Goal: Task Accomplishment & Management: Complete application form

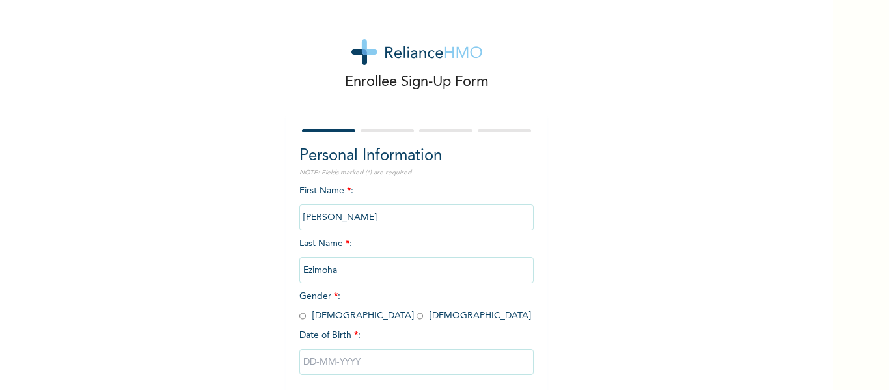
click at [417, 314] on input "radio" at bounding box center [420, 316] width 7 height 12
radio input "true"
click at [325, 370] on input "text" at bounding box center [416, 362] width 234 height 26
select select "9"
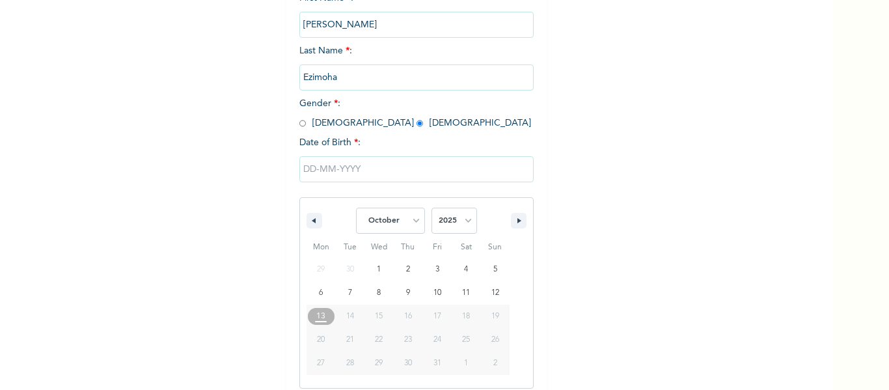
scroll to position [202, 0]
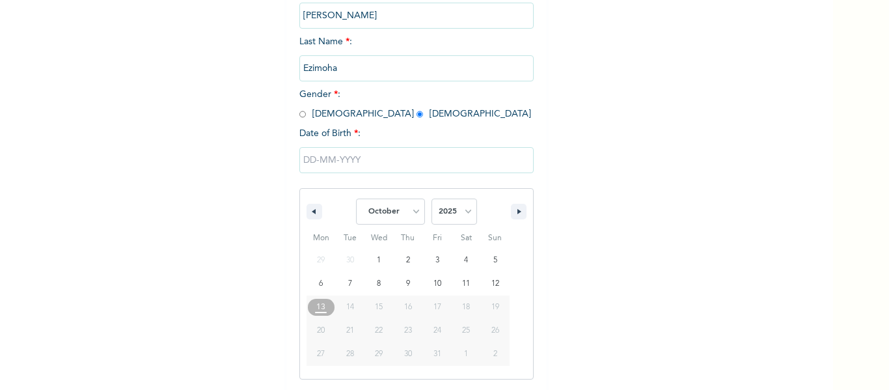
click at [309, 150] on input "text" at bounding box center [416, 160] width 234 height 26
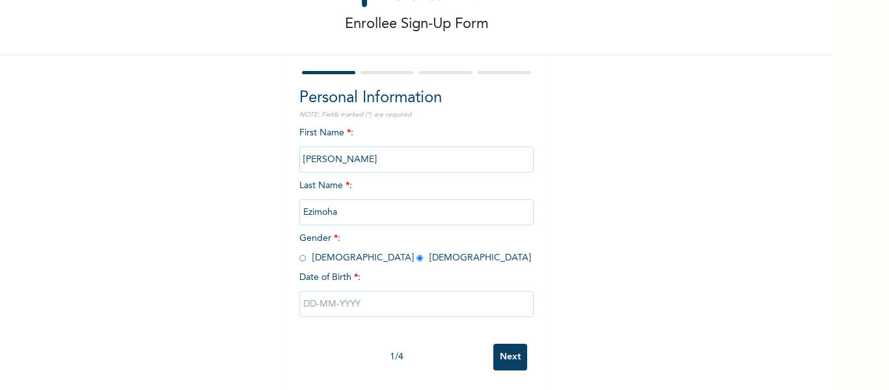
click at [323, 296] on input "text" at bounding box center [416, 304] width 234 height 26
select select "9"
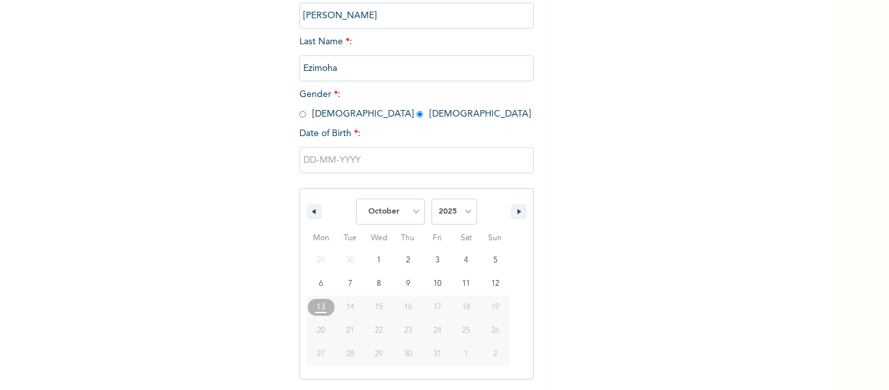
click at [323, 296] on button "13" at bounding box center [321, 306] width 29 height 23
type input "[DATE]"
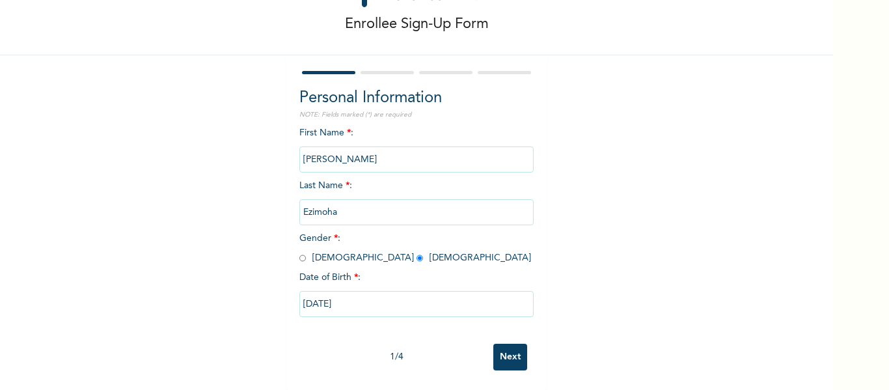
scroll to position [68, 0]
click at [323, 296] on input "[DATE]" at bounding box center [416, 304] width 234 height 26
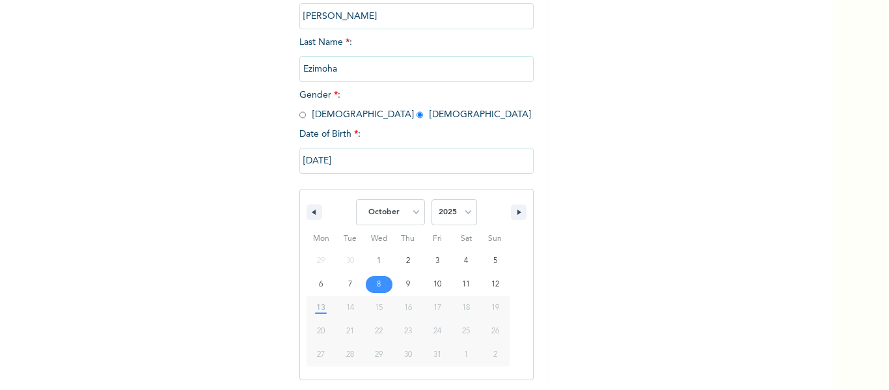
scroll to position [202, 0]
click at [404, 215] on select "January February March April May June July August September October November De…" at bounding box center [390, 212] width 69 height 26
select select "2"
click at [356, 199] on select "January February March April May June July August September October November De…" at bounding box center [390, 212] width 69 height 26
click at [320, 158] on input "[DATE]" at bounding box center [416, 160] width 234 height 26
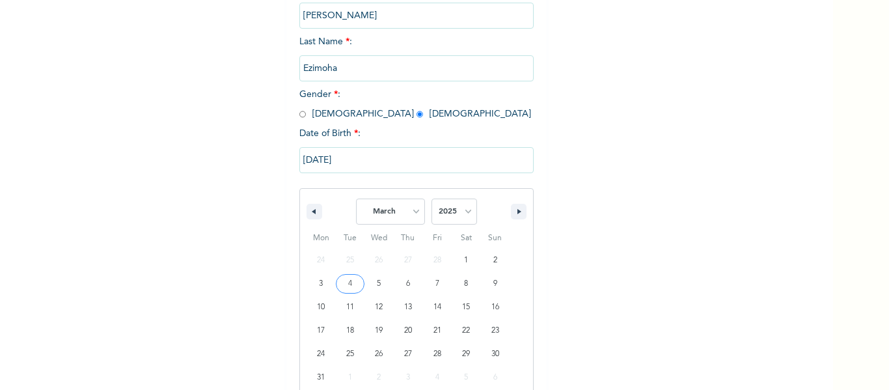
scroll to position [68, 0]
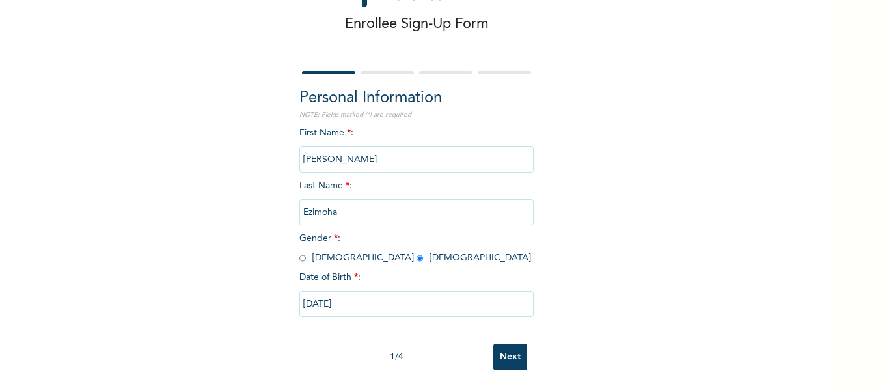
click at [304, 294] on input "[DATE]" at bounding box center [416, 304] width 234 height 26
select select "9"
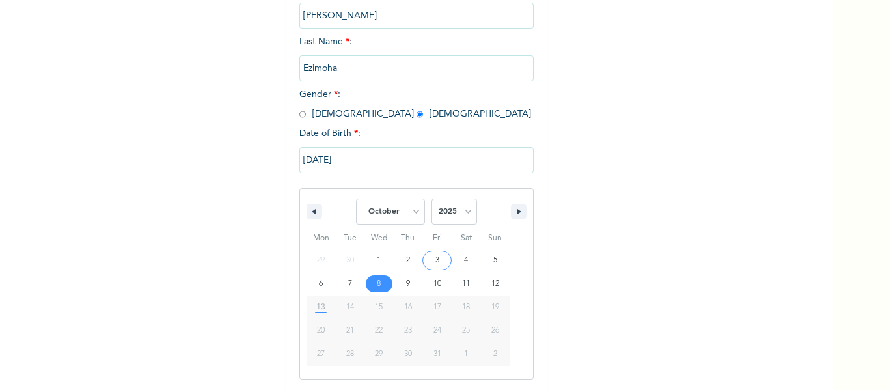
type input "[DATE]"
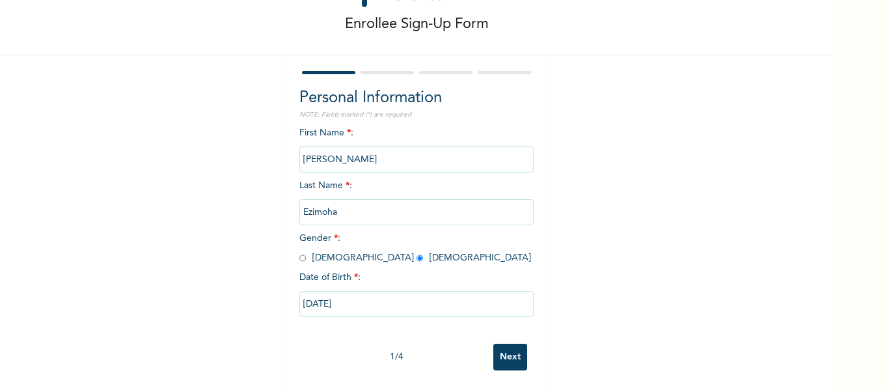
click at [311, 296] on input "[DATE]" at bounding box center [416, 304] width 234 height 26
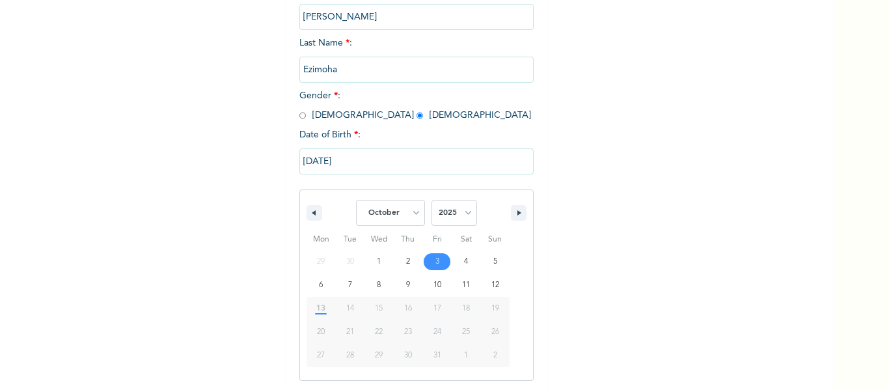
scroll to position [202, 0]
click at [409, 219] on select "January February March April May June July August September October November De…" at bounding box center [390, 212] width 69 height 26
select select "2"
click at [356, 199] on select "January February March April May June July August September October November De…" at bounding box center [390, 212] width 69 height 26
drag, startPoint x: 397, startPoint y: 245, endPoint x: 416, endPoint y: 286, distance: 45.7
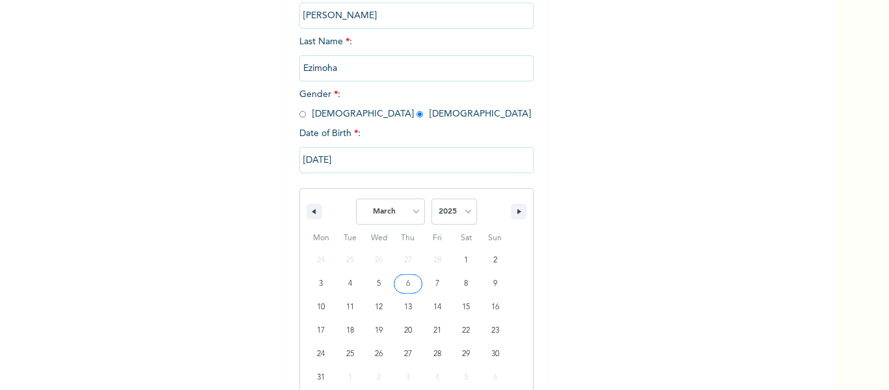
type input "[DATE]"
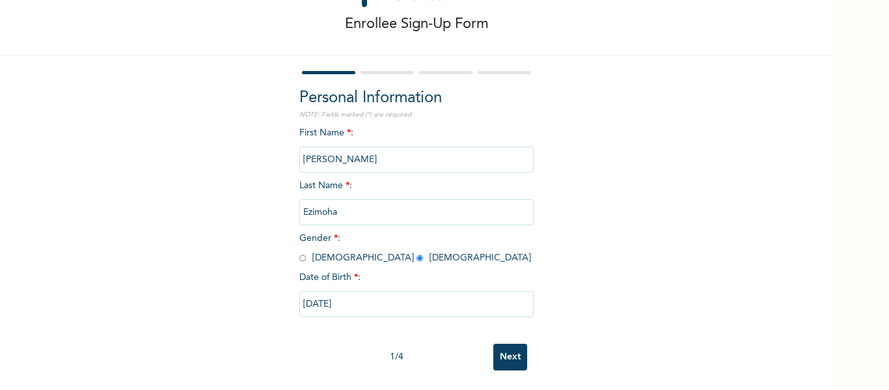
click at [336, 294] on input "[DATE]" at bounding box center [416, 304] width 234 height 26
select select "2"
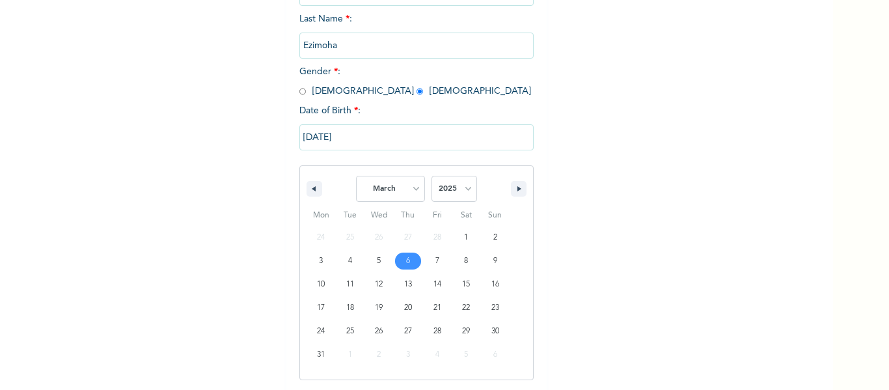
scroll to position [225, 0]
type input "[DATE]"
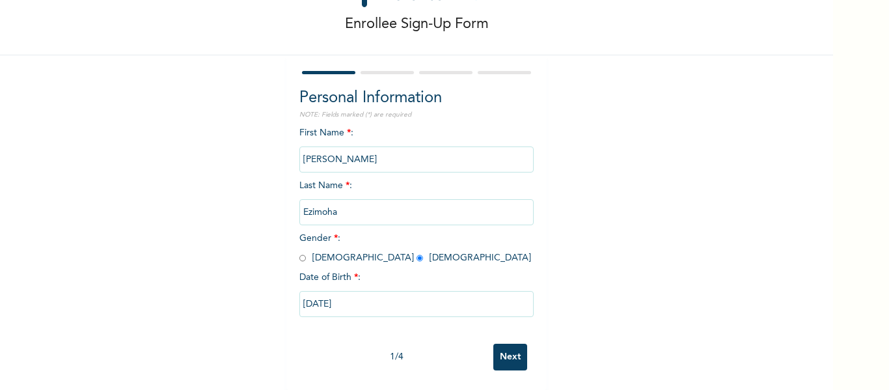
scroll to position [68, 0]
click at [333, 292] on input "[DATE]" at bounding box center [416, 304] width 234 height 26
select select "2"
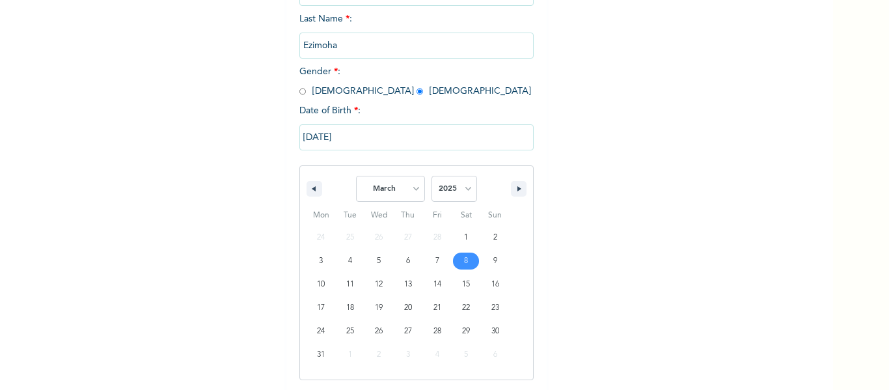
scroll to position [225, 0]
click at [458, 185] on select "2025 2024 2023 2022 2021 2020 2019 2018 2017 2016 2015 2014 2013 2012 2011 2010…" at bounding box center [455, 188] width 46 height 26
select select "1999"
click at [432, 176] on select "2025 2024 2023 2022 2021 2020 2019 2018 2017 2016 2015 2014 2013 2012 2011 2010…" at bounding box center [455, 188] width 46 height 26
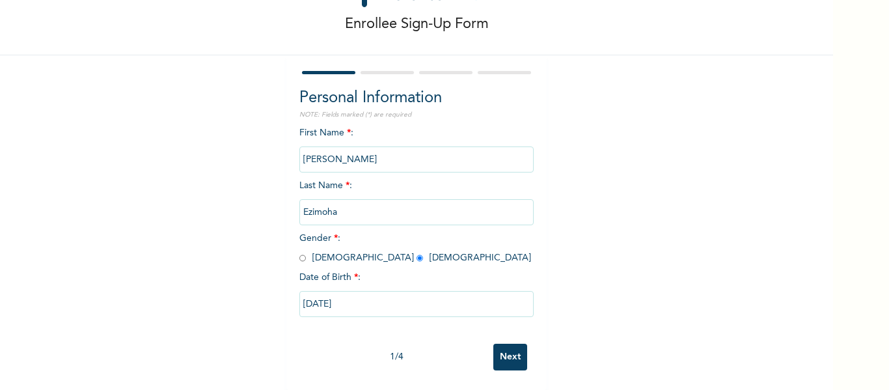
scroll to position [68, 0]
click at [637, 290] on div "Enrollee Sign-Up Form Personal Information NOTE: Fields marked (*) are required…" at bounding box center [416, 166] width 833 height 448
click at [350, 291] on input "[DATE]" at bounding box center [416, 304] width 234 height 26
select select "2"
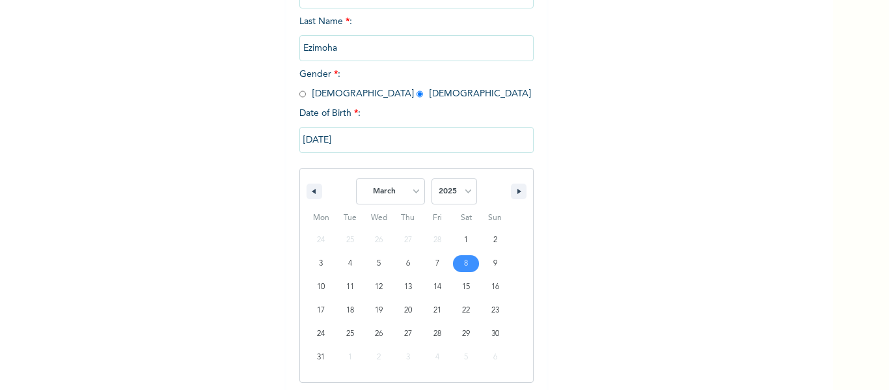
scroll to position [225, 0]
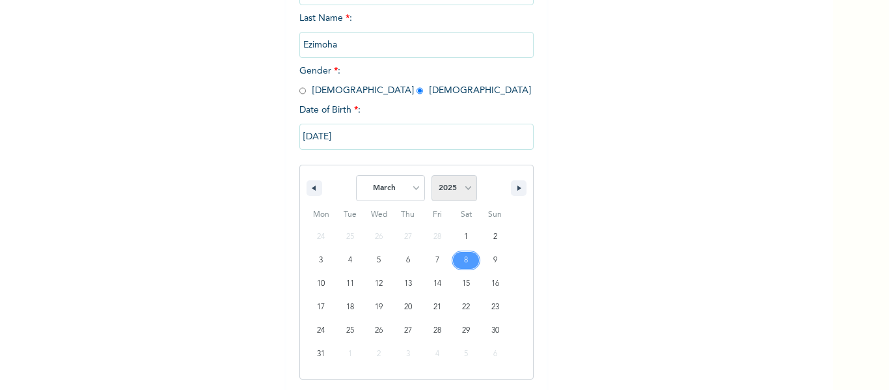
click at [458, 200] on select "2025 2024 2023 2022 2021 2020 2019 2018 2017 2016 2015 2014 2013 2012 2011 2010…" at bounding box center [455, 188] width 46 height 26
select select "1999"
click at [432, 176] on select "2025 2024 2023 2022 2021 2020 2019 2018 2017 2016 2015 2014 2013 2012 2011 2010…" at bounding box center [455, 188] width 46 height 26
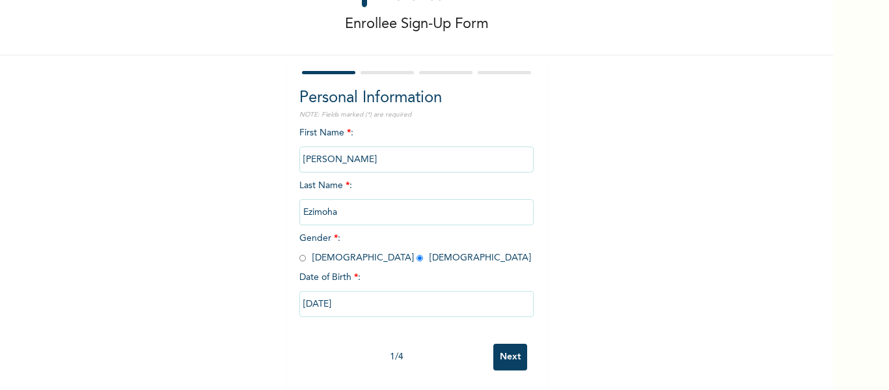
scroll to position [68, 0]
click at [354, 299] on input "[DATE]" at bounding box center [416, 304] width 234 height 26
select select "2"
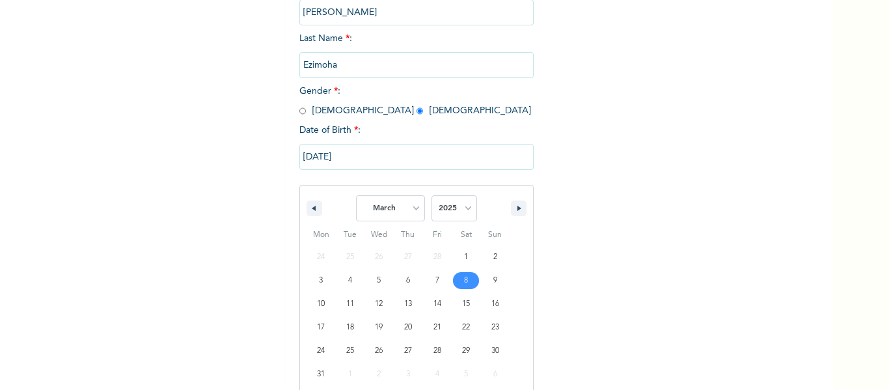
scroll to position [225, 0]
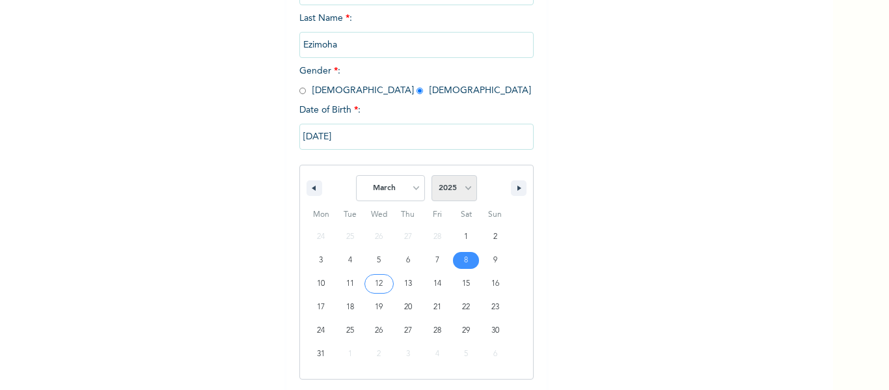
click at [457, 186] on select "2025 2024 2023 2022 2021 2020 2019 2018 2017 2016 2015 2014 2013 2012 2011 2010…" at bounding box center [455, 188] width 46 height 26
select select "1999"
click at [432, 176] on select "2025 2024 2023 2022 2021 2020 2019 2018 2017 2016 2015 2014 2013 2012 2011 2010…" at bounding box center [455, 188] width 46 height 26
click at [441, 6] on div "Enrollee Sign-Up Form Personal Information NOTE: Fields marked (*) are required…" at bounding box center [416, 99] width 833 height 648
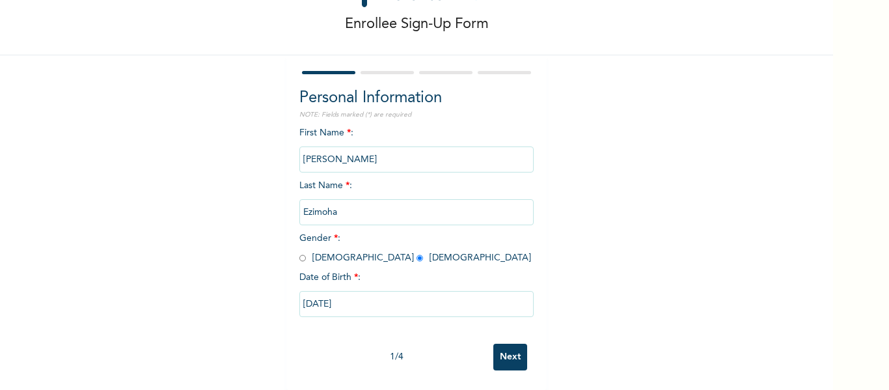
click at [476, 296] on input "[DATE]" at bounding box center [416, 304] width 234 height 26
select select "2"
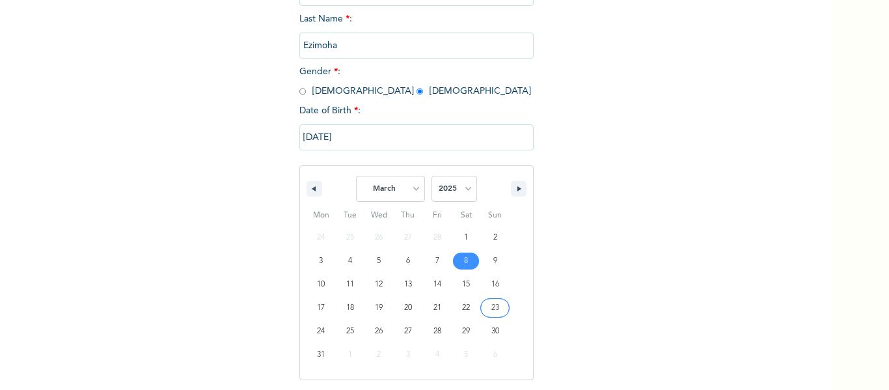
scroll to position [225, 0]
click at [450, 182] on select "2025 2024 2023 2022 2021 2020 2019 2018 2017 2016 2015 2014 2013 2012 2011 2010…" at bounding box center [455, 188] width 46 height 26
select select "1999"
click at [432, 176] on select "2025 2024 2023 2022 2021 2020 2019 2018 2017 2016 2015 2014 2013 2012 2011 2010…" at bounding box center [455, 188] width 46 height 26
type input "[DATE]"
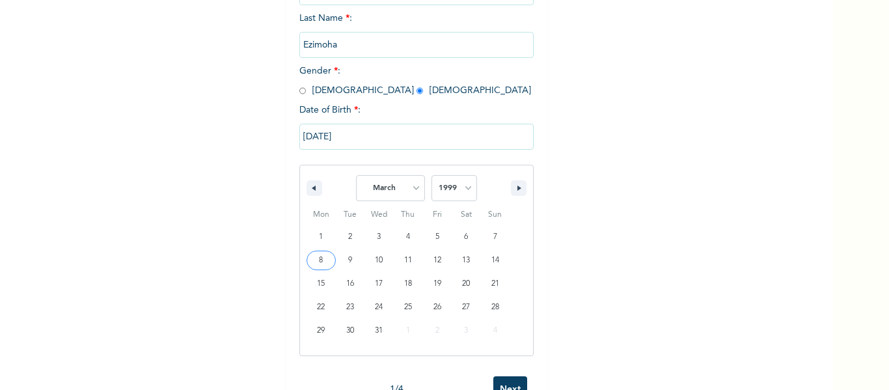
scroll to position [68, 0]
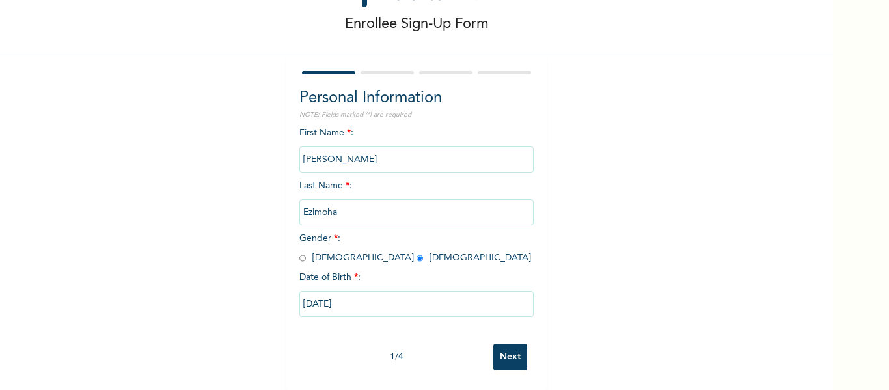
click at [514, 348] on input "Next" at bounding box center [510, 357] width 34 height 27
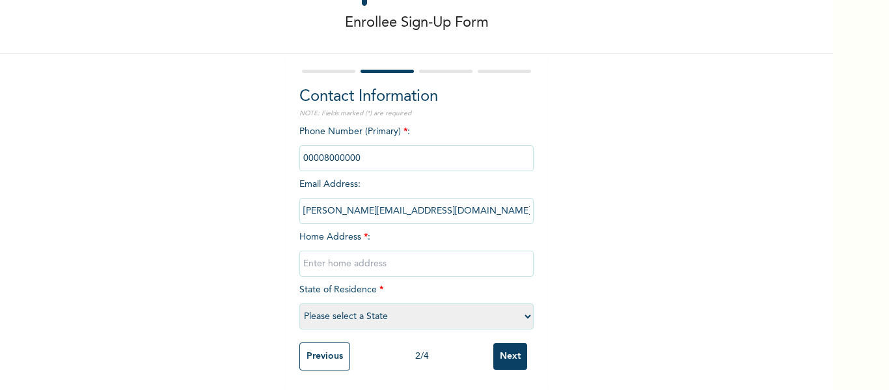
click at [329, 200] on input "[PERSON_NAME][EMAIL_ADDRESS][DOMAIN_NAME]" at bounding box center [416, 211] width 234 height 26
click at [329, 205] on input "[PERSON_NAME][EMAIL_ADDRESS][DOMAIN_NAME]" at bounding box center [416, 211] width 234 height 26
click at [329, 206] on input "[PERSON_NAME][EMAIL_ADDRESS][DOMAIN_NAME]" at bounding box center [416, 211] width 234 height 26
click at [329, 203] on input "[PERSON_NAME][EMAIL_ADDRESS][DOMAIN_NAME]" at bounding box center [416, 211] width 234 height 26
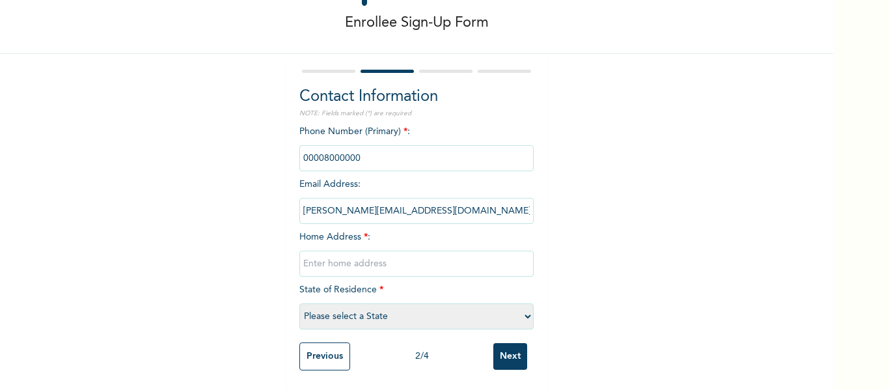
drag, startPoint x: 322, startPoint y: 207, endPoint x: 389, endPoint y: 186, distance: 69.6
click at [323, 206] on input "[PERSON_NAME][EMAIL_ADDRESS][DOMAIN_NAME]" at bounding box center [416, 211] width 234 height 26
click at [446, 213] on input "[PERSON_NAME][EMAIL_ADDRESS][DOMAIN_NAME]" at bounding box center [416, 211] width 234 height 26
click at [445, 208] on input "[PERSON_NAME][EMAIL_ADDRESS][DOMAIN_NAME]" at bounding box center [416, 211] width 234 height 26
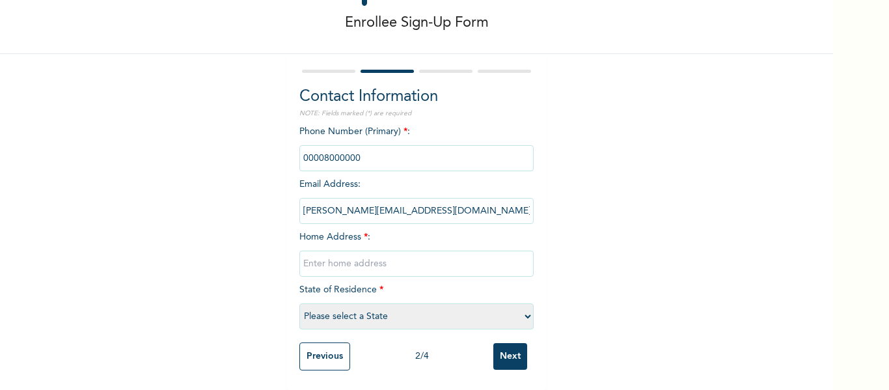
click at [440, 202] on input "[PERSON_NAME][EMAIL_ADDRESS][DOMAIN_NAME]" at bounding box center [416, 211] width 234 height 26
click at [705, 128] on div "Enrollee Sign-Up Form Contact Information NOTE: Fields marked (*) are required …" at bounding box center [416, 165] width 833 height 449
click at [333, 204] on input "[PERSON_NAME][EMAIL_ADDRESS][DOMAIN_NAME]" at bounding box center [416, 211] width 234 height 26
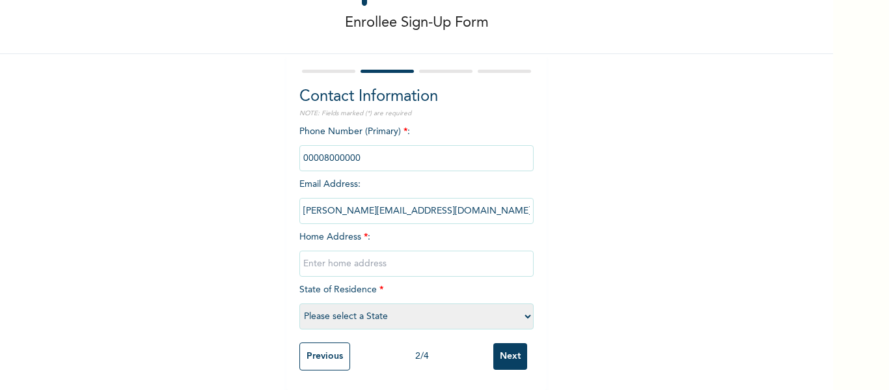
click at [332, 204] on input "[PERSON_NAME][EMAIL_ADDRESS][DOMAIN_NAME]" at bounding box center [416, 211] width 234 height 26
click at [333, 204] on input "[PERSON_NAME][EMAIL_ADDRESS][DOMAIN_NAME]" at bounding box center [416, 211] width 234 height 26
click at [410, 211] on input "[PERSON_NAME][EMAIL_ADDRESS][DOMAIN_NAME]" at bounding box center [416, 211] width 234 height 26
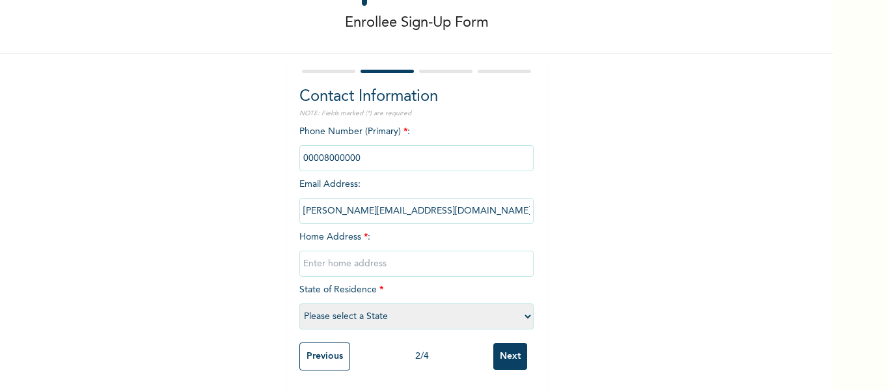
click at [410, 211] on input "[PERSON_NAME][EMAIL_ADDRESS][DOMAIN_NAME]" at bounding box center [416, 211] width 234 height 26
click at [308, 154] on input "phone" at bounding box center [416, 158] width 234 height 26
click at [309, 154] on input "phone" at bounding box center [416, 158] width 234 height 26
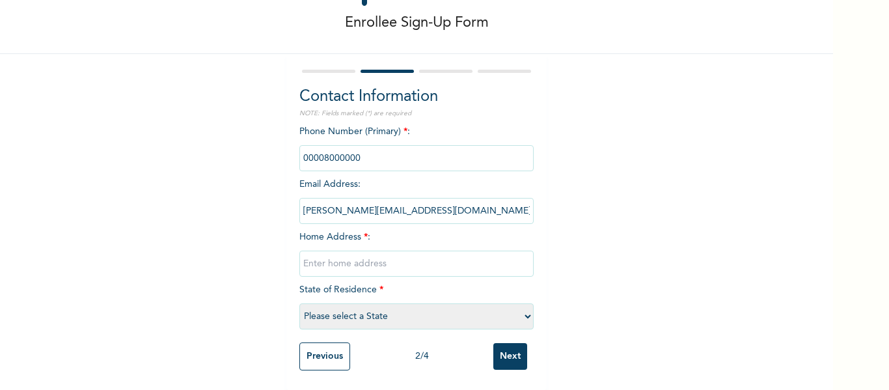
click at [674, 193] on div "Enrollee Sign-Up Form Contact Information NOTE: Fields marked (*) are required …" at bounding box center [416, 165] width 833 height 449
click at [322, 350] on input "Previous" at bounding box center [324, 356] width 51 height 28
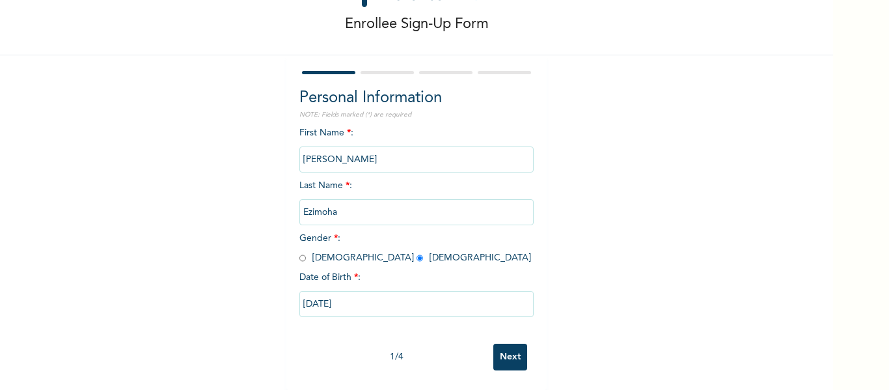
click at [512, 344] on input "Next" at bounding box center [510, 357] width 34 height 27
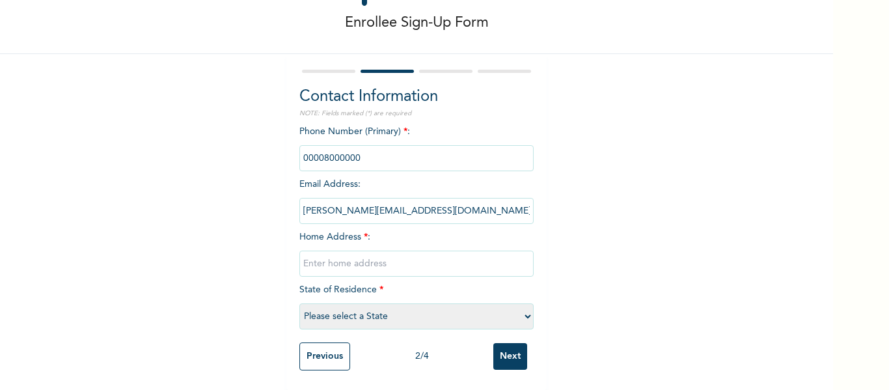
click at [356, 150] on input "phone" at bounding box center [416, 158] width 234 height 26
click at [343, 256] on input "text" at bounding box center [416, 264] width 234 height 26
type input "[GEOGRAPHIC_DATA], [GEOGRAPHIC_DATA]"
click at [299, 256] on input "[GEOGRAPHIC_DATA], [GEOGRAPHIC_DATA]" at bounding box center [416, 264] width 234 height 26
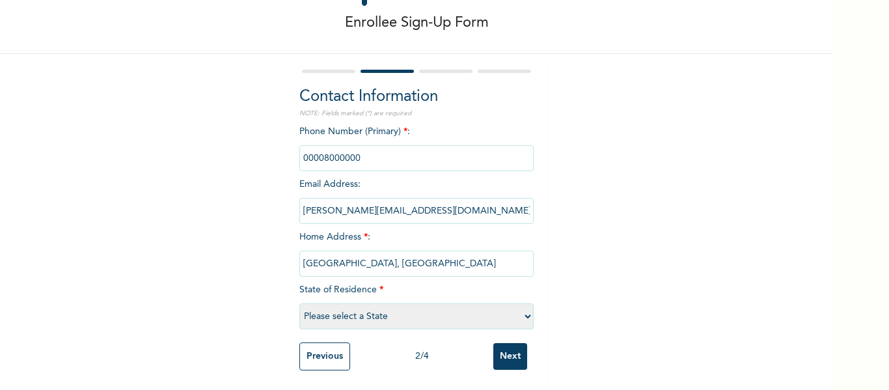
click at [299, 256] on input "[GEOGRAPHIC_DATA], [GEOGRAPHIC_DATA]" at bounding box center [416, 264] width 234 height 26
click at [624, 230] on div "Enrollee Sign-Up Form Contact Information NOTE: Fields marked (*) are required …" at bounding box center [416, 165] width 833 height 449
click at [370, 304] on select "Please select a State [PERSON_NAME] (FCT) [PERSON_NAME] Ibom [GEOGRAPHIC_DATA] …" at bounding box center [416, 316] width 234 height 26
select select "25"
click at [299, 303] on select "Please select a State [PERSON_NAME] (FCT) [PERSON_NAME] Ibom [GEOGRAPHIC_DATA] …" at bounding box center [416, 316] width 234 height 26
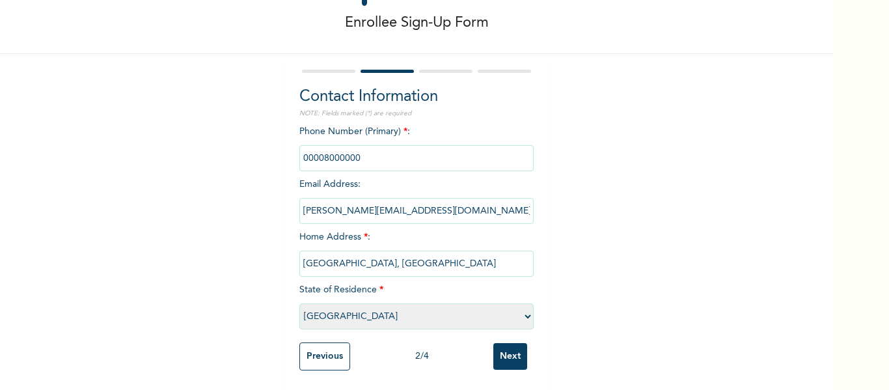
click at [506, 355] on input "Next" at bounding box center [510, 356] width 34 height 27
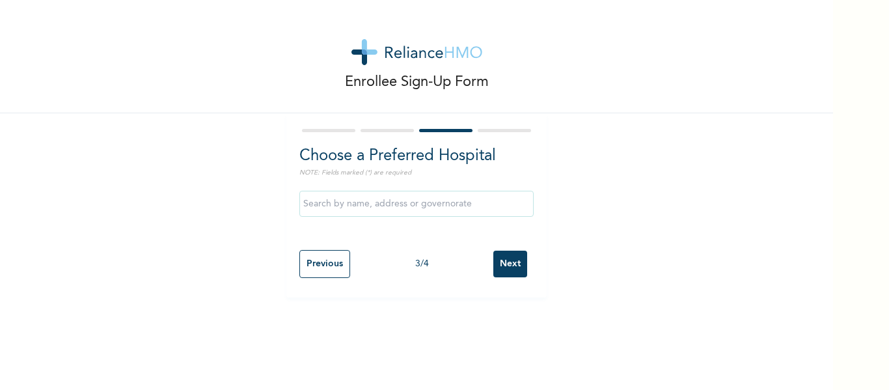
scroll to position [0, 0]
click at [389, 212] on input "text" at bounding box center [416, 204] width 234 height 26
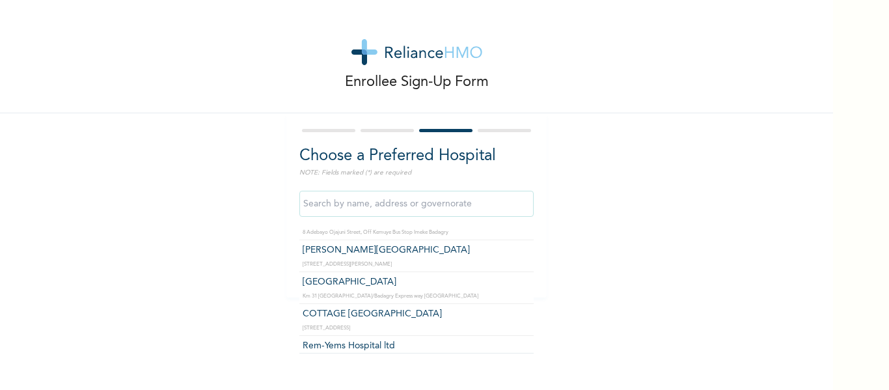
scroll to position [3891, 0]
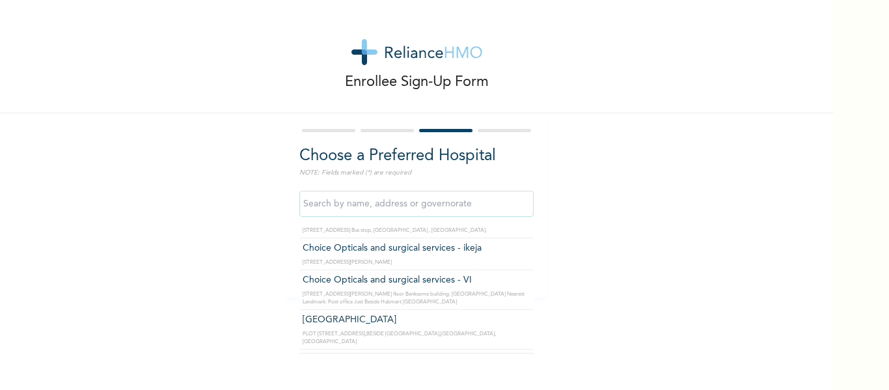
click at [439, 209] on input "text" at bounding box center [416, 204] width 234 height 26
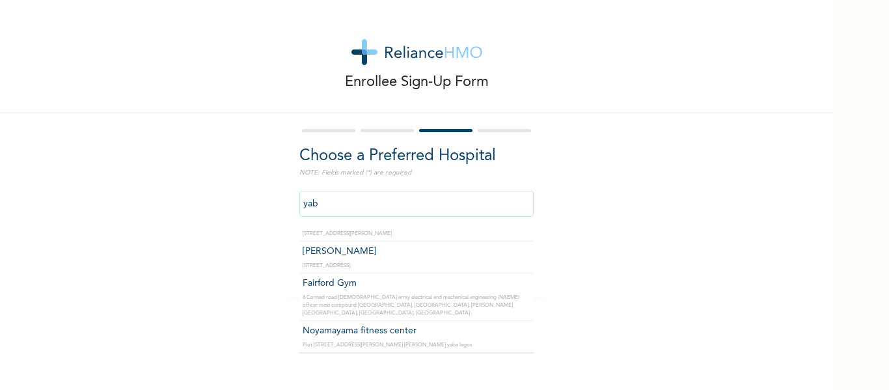
scroll to position [70, 0]
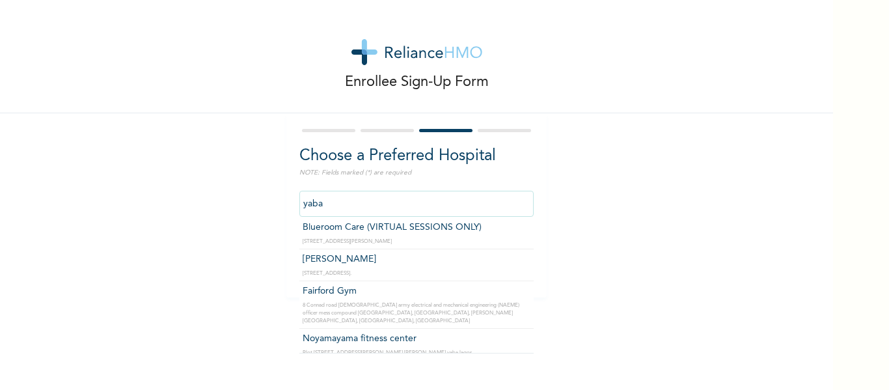
click at [457, 202] on input "yaba" at bounding box center [416, 204] width 234 height 26
type input "y"
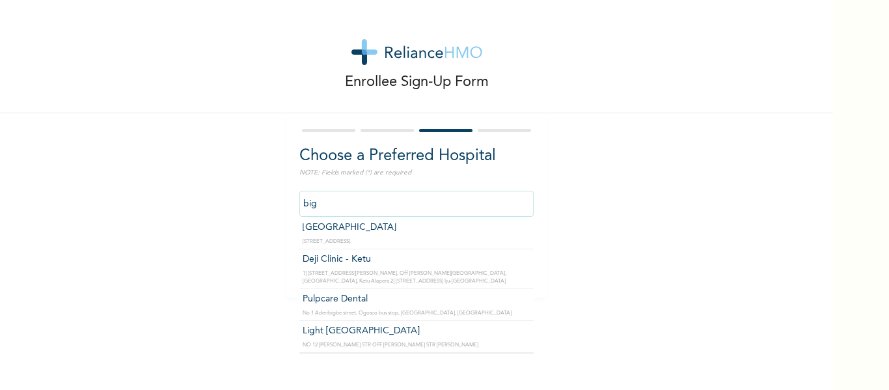
scroll to position [0, 0]
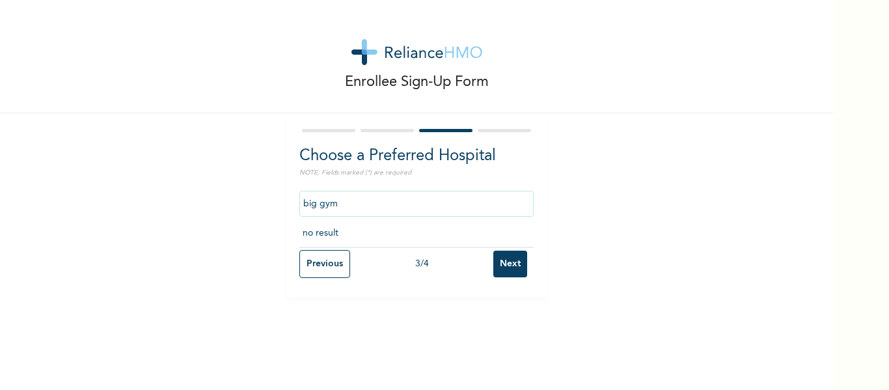
click at [303, 207] on input "big gym" at bounding box center [416, 204] width 234 height 26
click at [342, 206] on input "Big gym" at bounding box center [416, 204] width 234 height 26
click at [315, 208] on input "Big gym" at bounding box center [416, 204] width 234 height 26
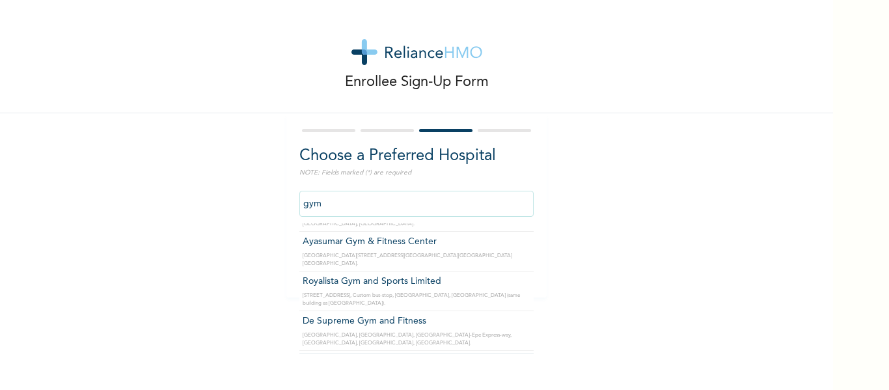
scroll to position [723, 0]
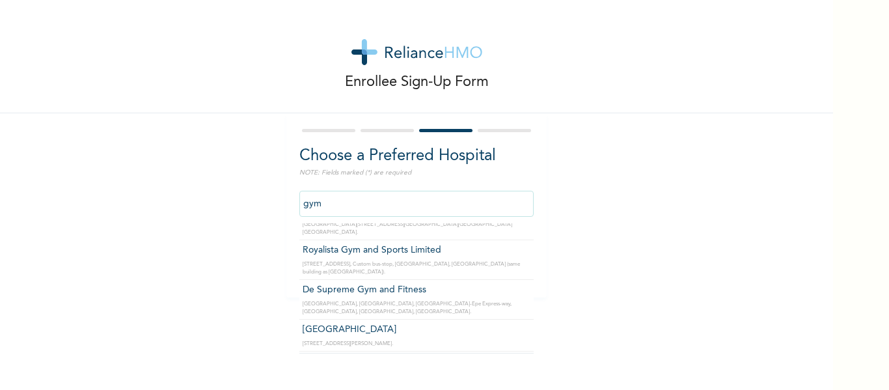
click at [480, 210] on input "gym" at bounding box center [416, 204] width 234 height 26
type input "g"
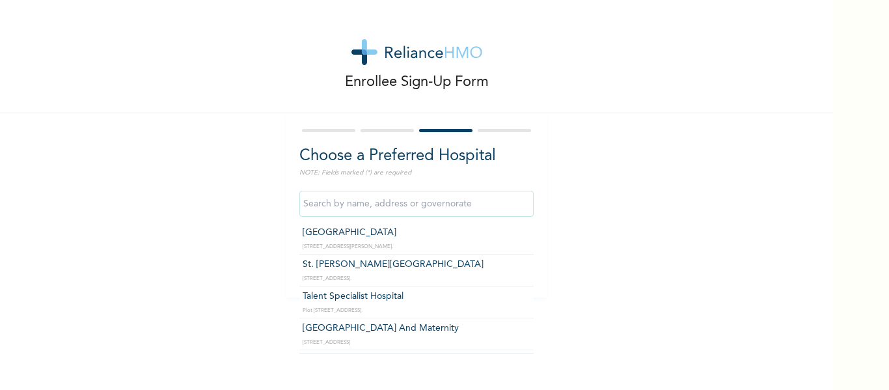
scroll to position [16074, 0]
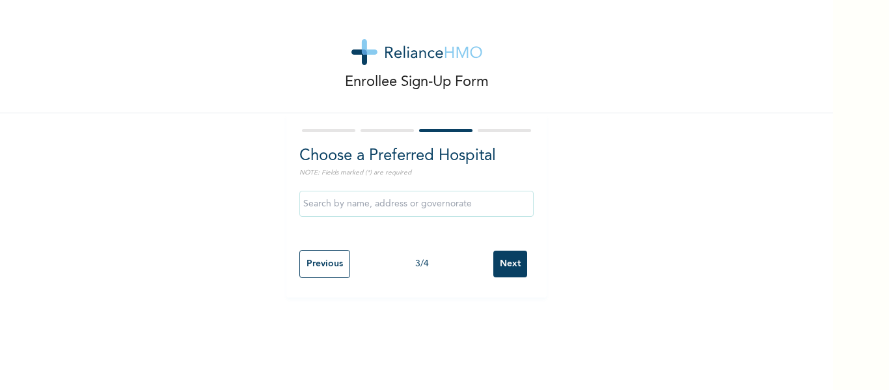
drag, startPoint x: 479, startPoint y: 124, endPoint x: 475, endPoint y: 153, distance: 29.5
click at [479, 124] on div "Choose a Preferred Hospital NOTE: Fields marked (*) are required Previous 3 / 4…" at bounding box center [416, 205] width 260 height 184
click at [462, 203] on input "text" at bounding box center [416, 204] width 234 height 26
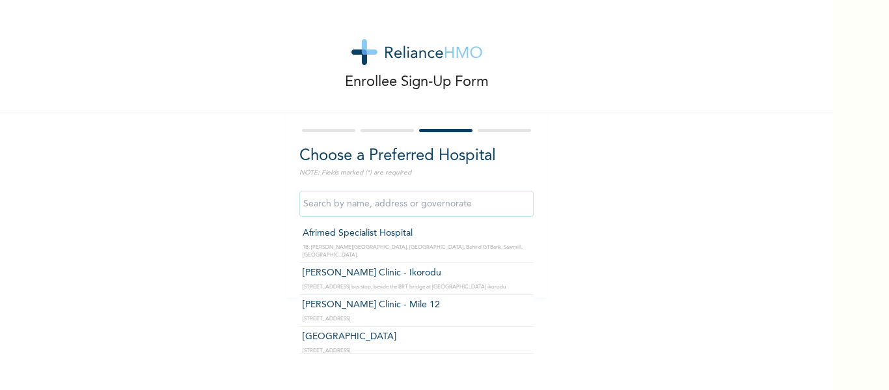
click at [202, 300] on div "Enrollee Sign-Up Form Choose a Preferred Hospital NOTE: Fields marked (*) are r…" at bounding box center [416, 195] width 833 height 390
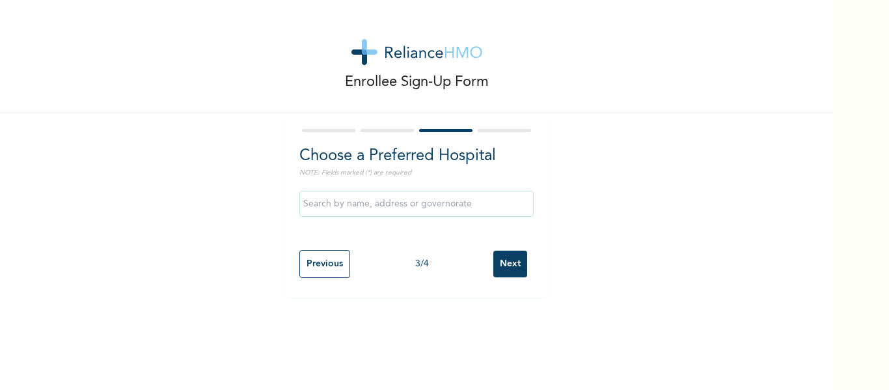
click at [392, 191] on input "text" at bounding box center [416, 204] width 234 height 26
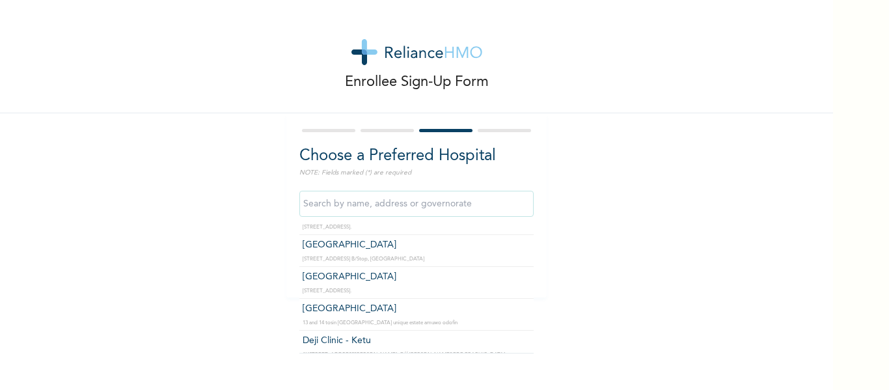
scroll to position [1168, 0]
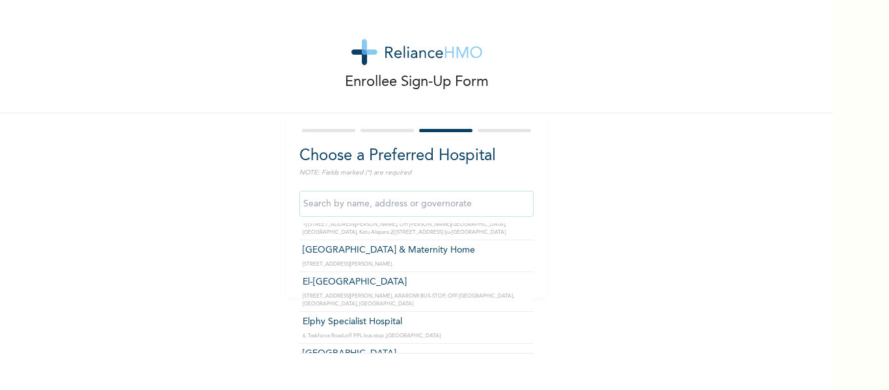
click at [445, 199] on input "text" at bounding box center [416, 204] width 234 height 26
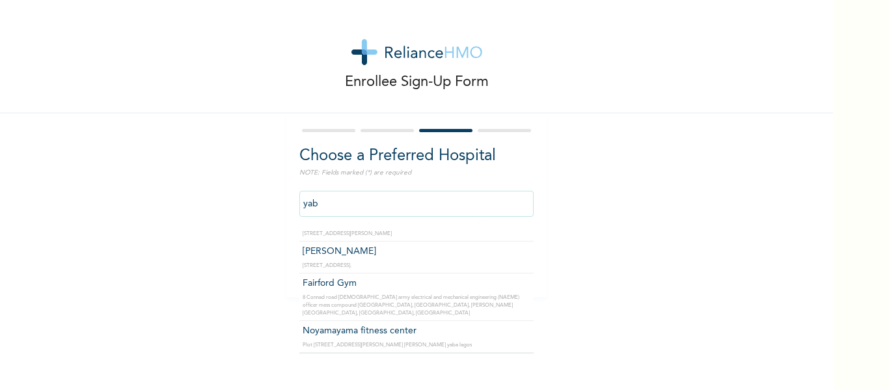
scroll to position [70, 0]
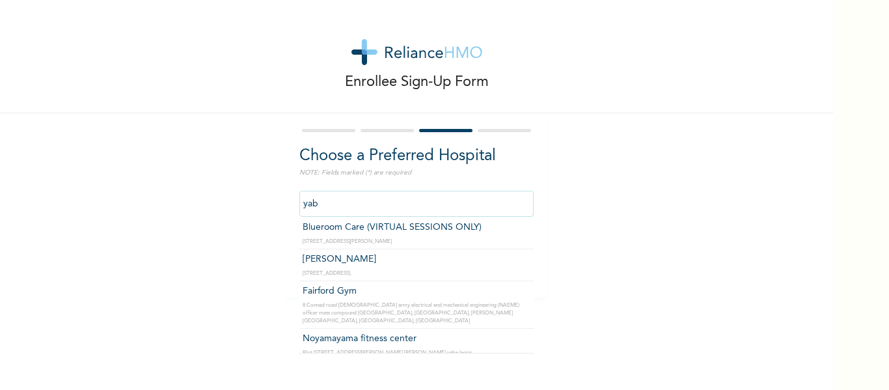
type input "yaba"
click input "Next" at bounding box center [510, 264] width 34 height 27
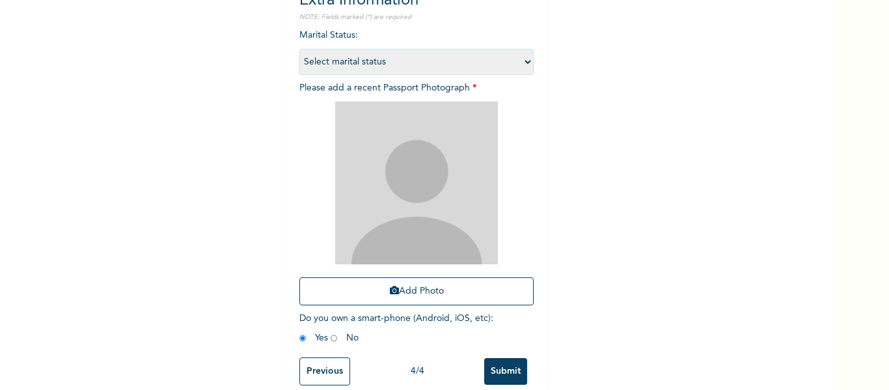
scroll to position [154, 0]
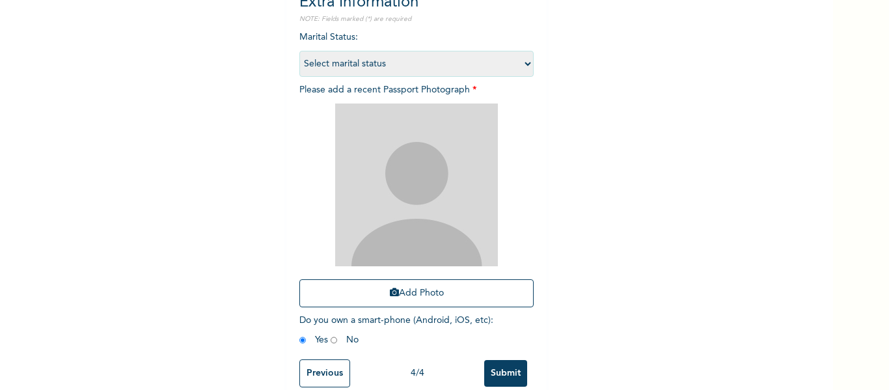
click at [322, 368] on input "Previous" at bounding box center [324, 373] width 51 height 28
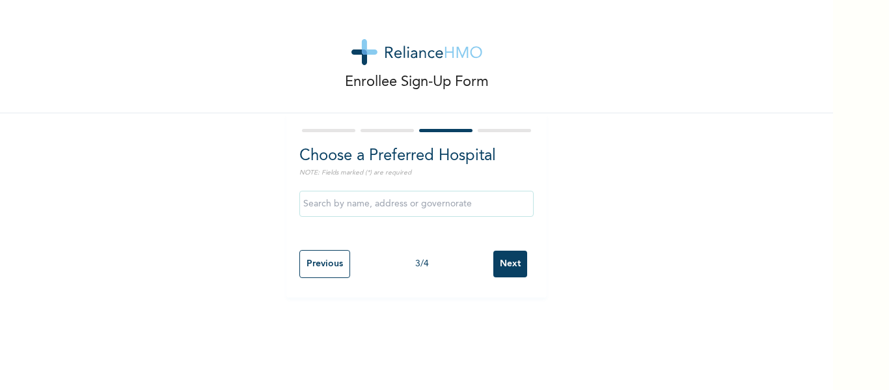
click at [384, 196] on input "text" at bounding box center [416, 204] width 234 height 26
type input "f"
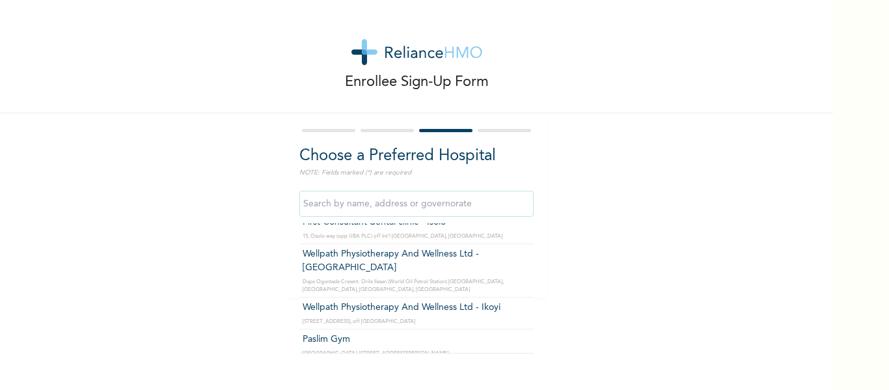
scroll to position [2465, 0]
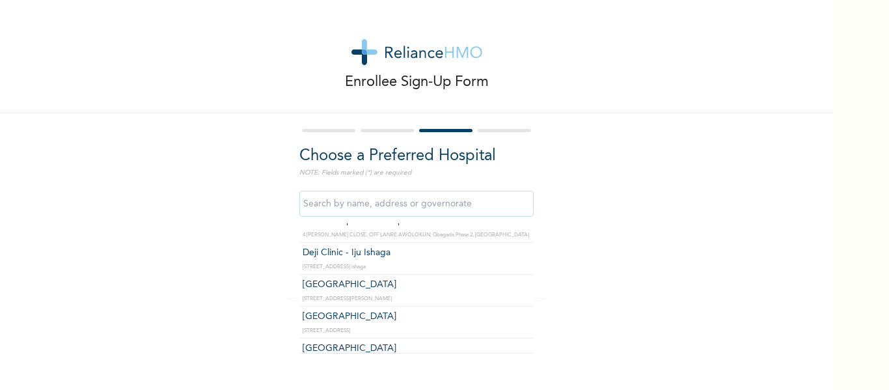
click at [406, 198] on input "text" at bounding box center [416, 204] width 234 height 26
type input "T"
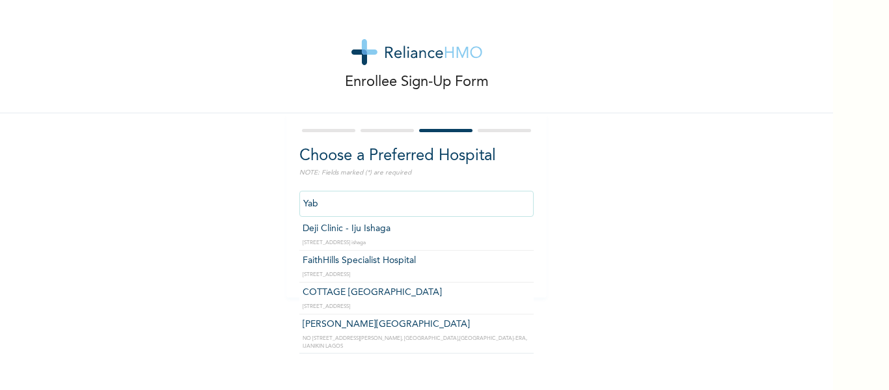
scroll to position [0, 0]
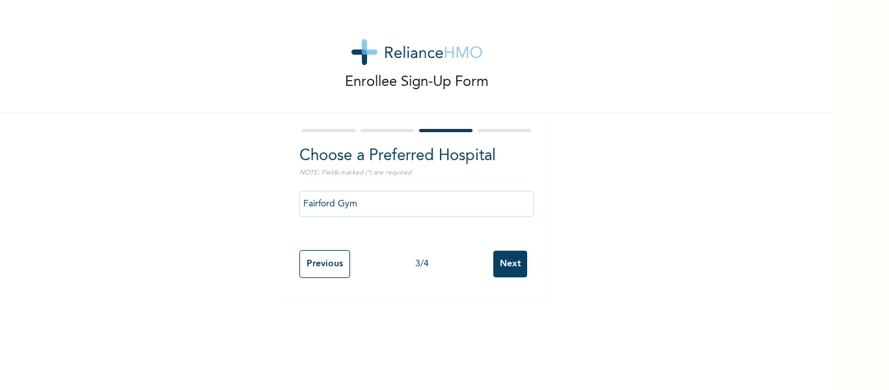
drag, startPoint x: 475, startPoint y: 262, endPoint x: 463, endPoint y: 172, distance: 90.6
click at [351, 206] on input "Fairford Gym" at bounding box center [416, 204] width 234 height 26
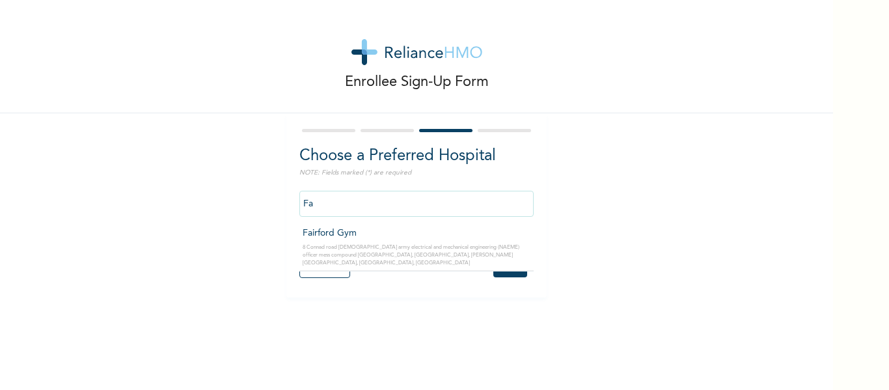
type input "F"
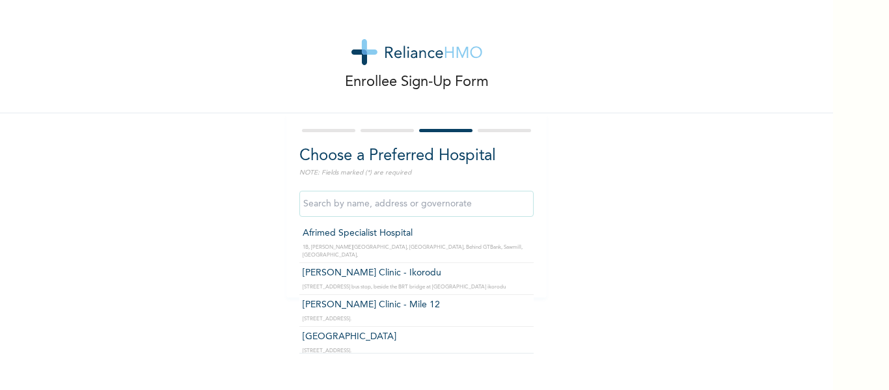
drag, startPoint x: 351, startPoint y: 206, endPoint x: 488, endPoint y: 248, distance: 143.5
click at [488, 223] on div "Afrimed Specialist Hospital [STREET_ADDRESS][PERSON_NAME], Behind GTBank, [GEOG…" at bounding box center [416, 203] width 234 height 39
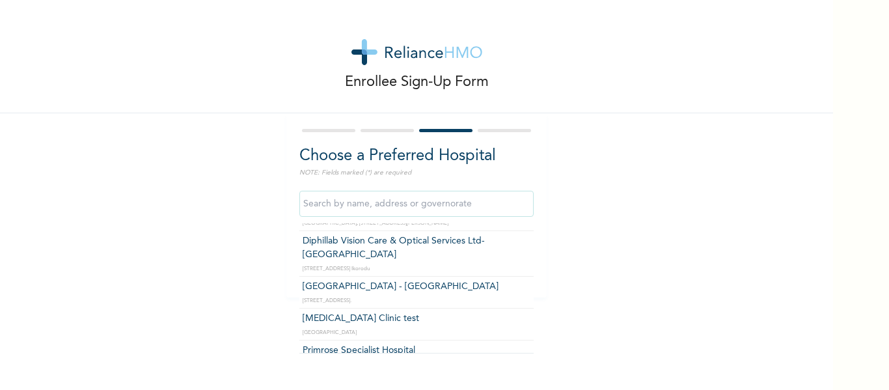
scroll to position [2465, 0]
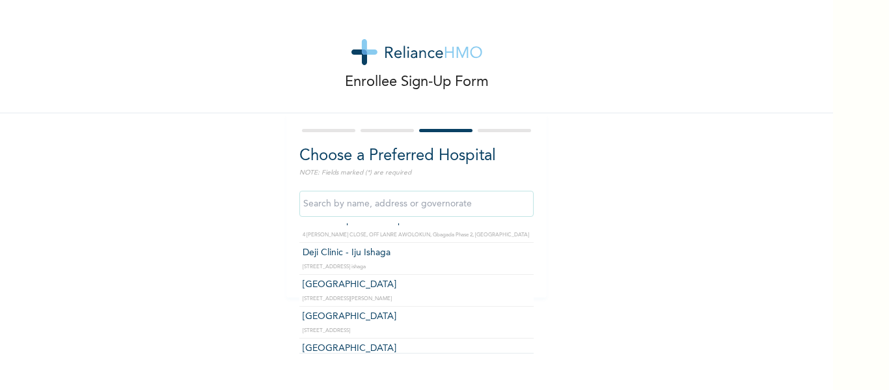
click at [377, 202] on input "text" at bounding box center [416, 204] width 234 height 26
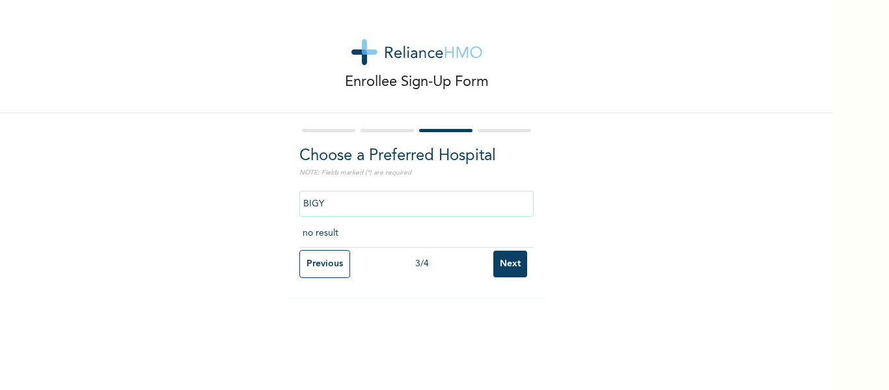
scroll to position [0, 0]
type input "BIGYM"
click input "Next" at bounding box center [510, 264] width 34 height 27
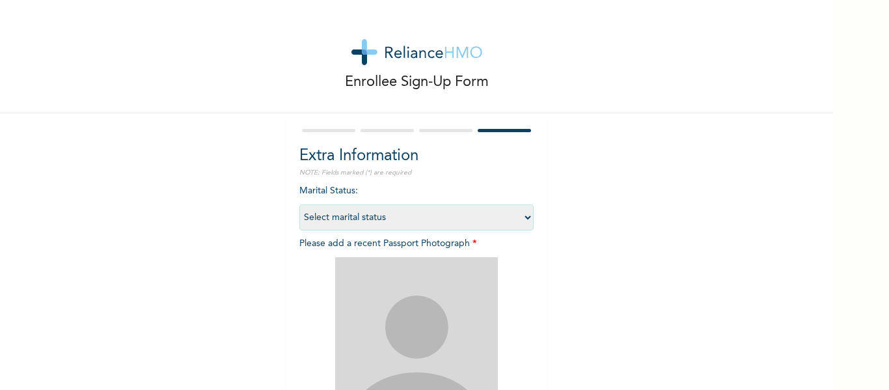
click at [445, 130] on div at bounding box center [445, 130] width 53 height 3
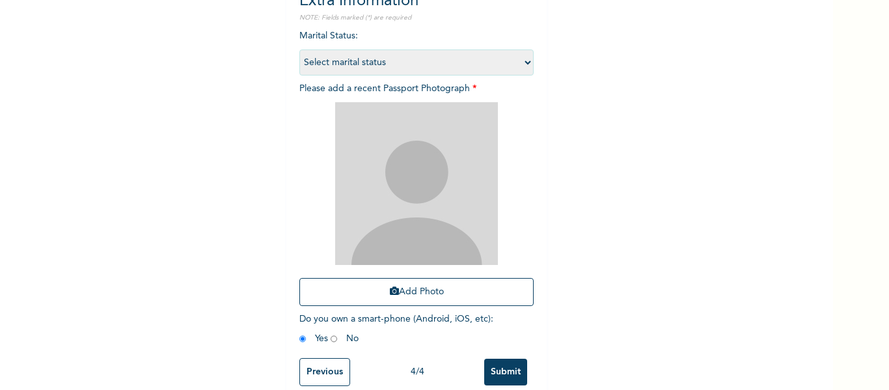
scroll to position [180, 0]
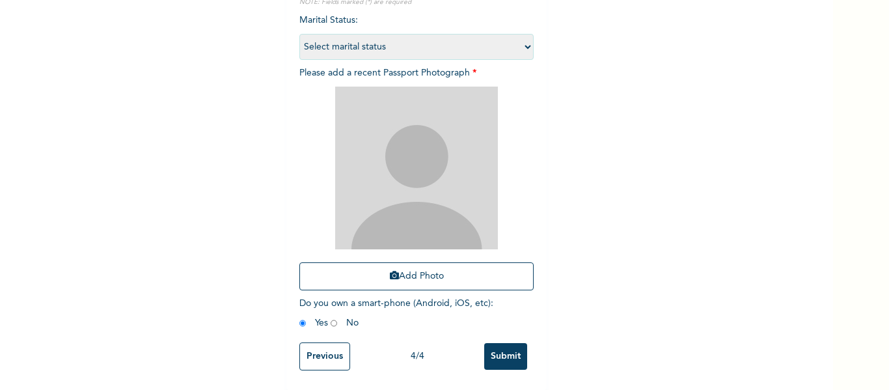
click at [320, 342] on input "Previous" at bounding box center [324, 356] width 51 height 28
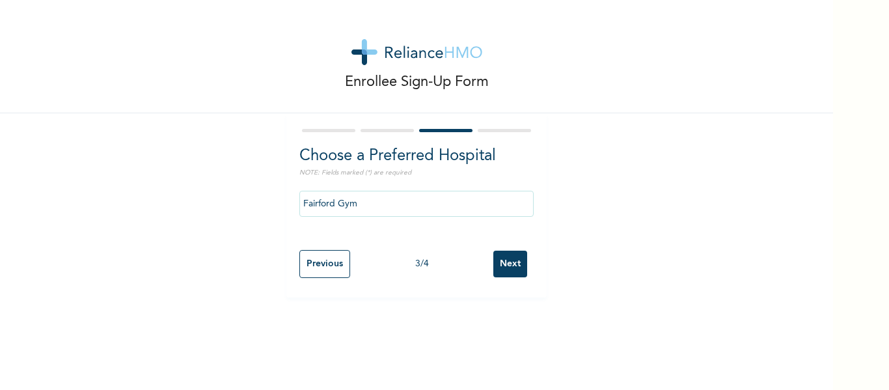
click at [385, 204] on input "Fairford Gym" at bounding box center [416, 204] width 234 height 26
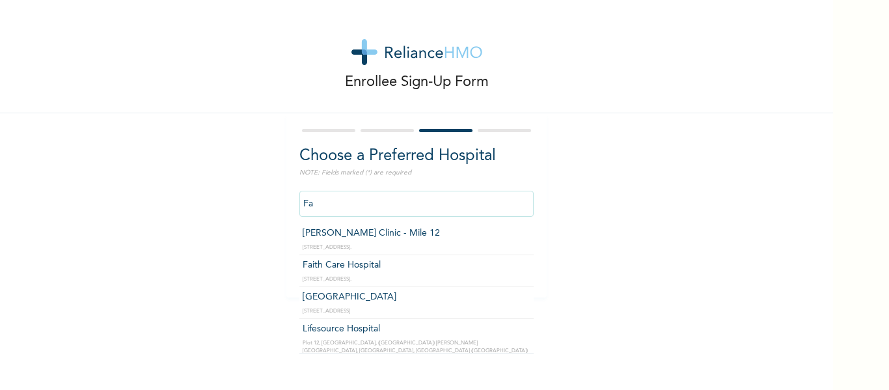
type input "F"
type input "U"
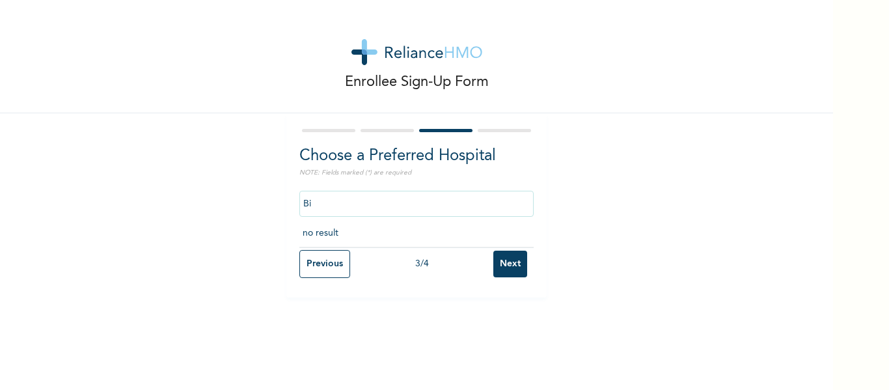
type input "B"
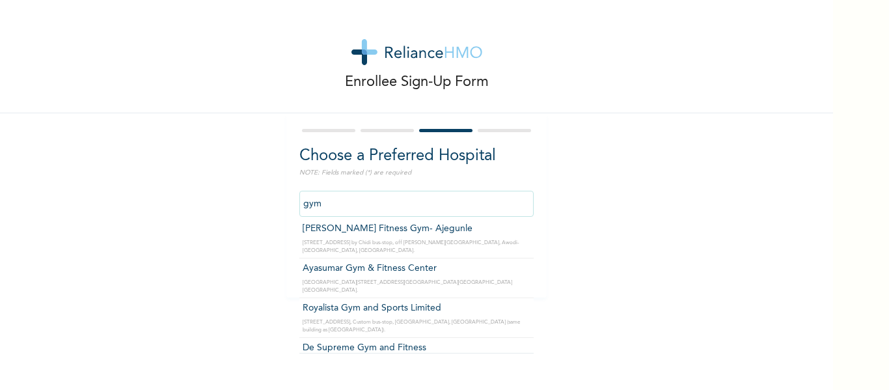
scroll to position [723, 0]
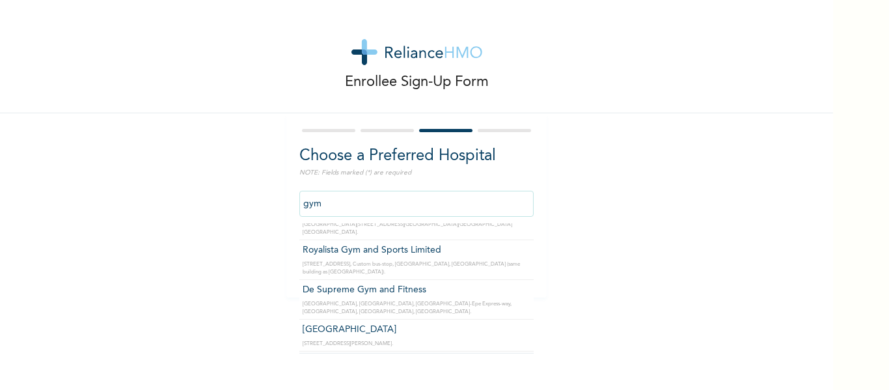
click at [425, 211] on input "gym" at bounding box center [416, 204] width 234 height 26
type input "g"
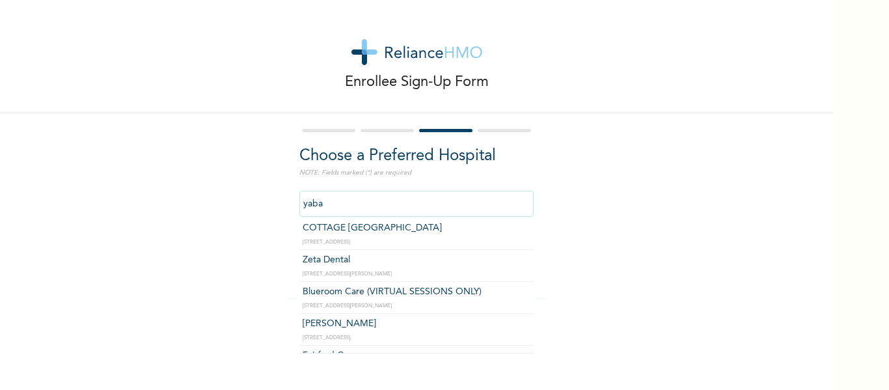
scroll to position [0, 0]
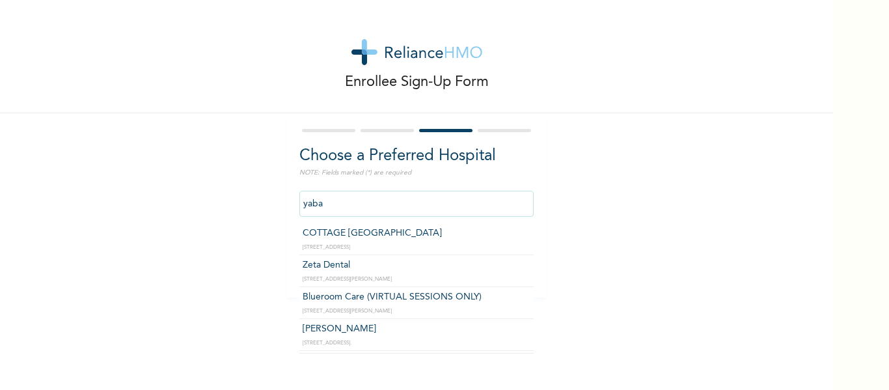
click at [365, 207] on input "yaba" at bounding box center [416, 204] width 234 height 26
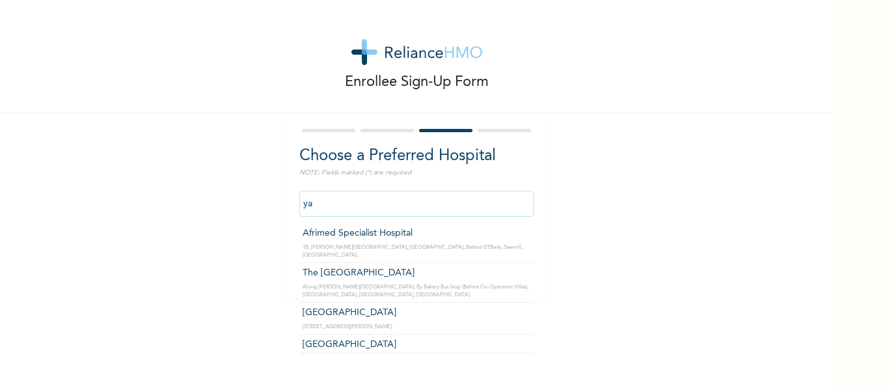
type input "y"
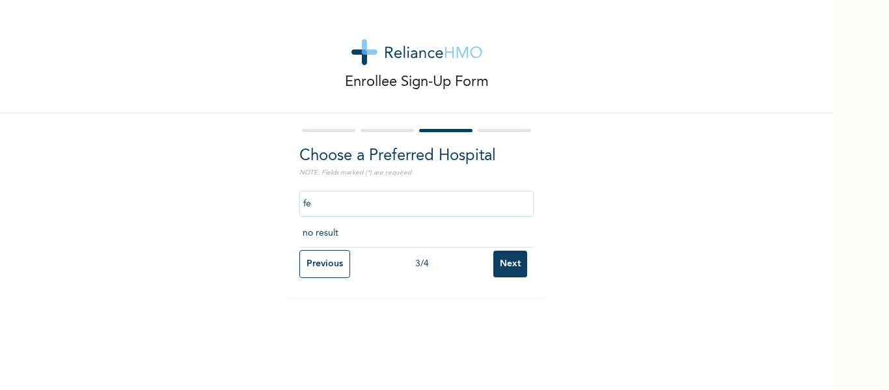
type input "f"
type input "l"
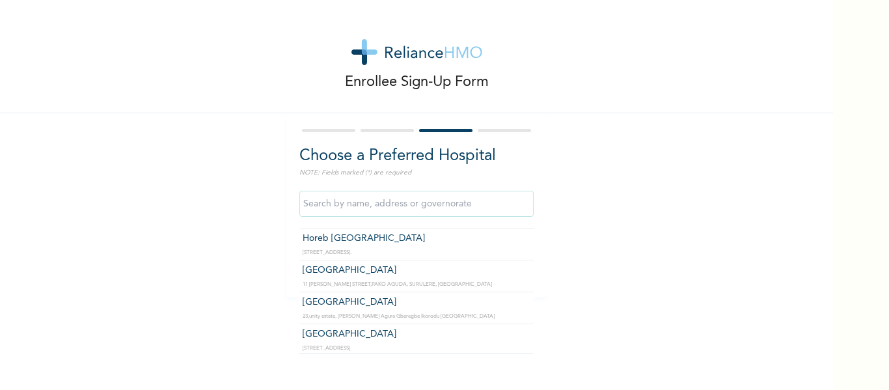
scroll to position [15306, 0]
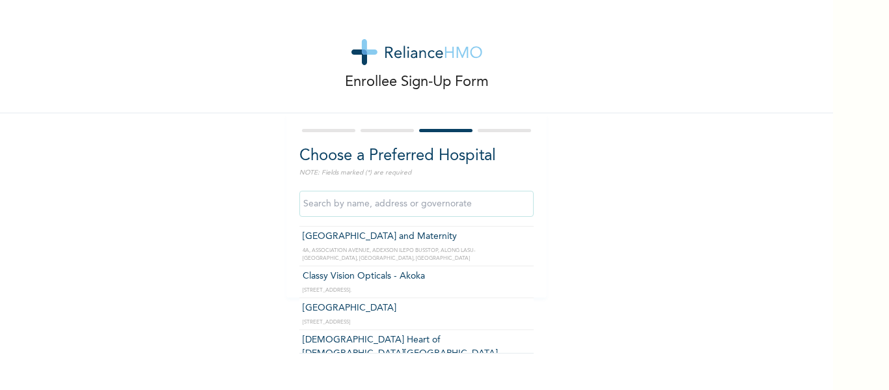
click at [399, 200] on input "text" at bounding box center [416, 204] width 234 height 26
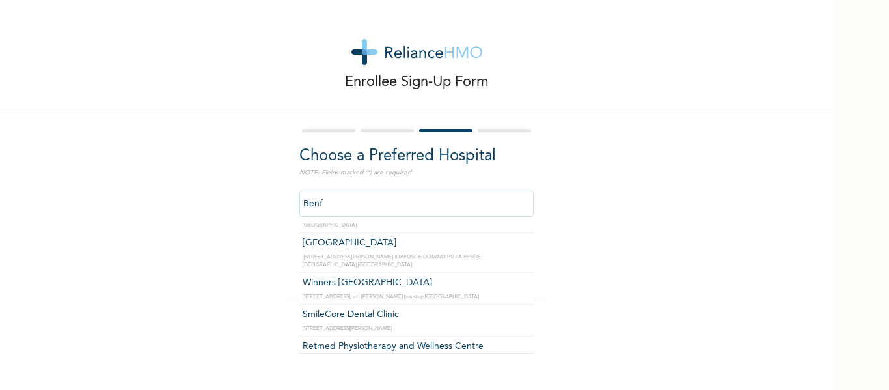
scroll to position [0, 0]
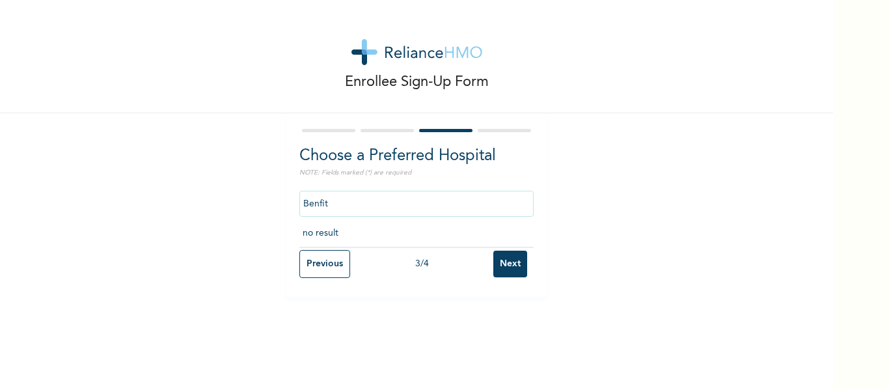
click at [396, 200] on input "Benfit" at bounding box center [416, 204] width 234 height 26
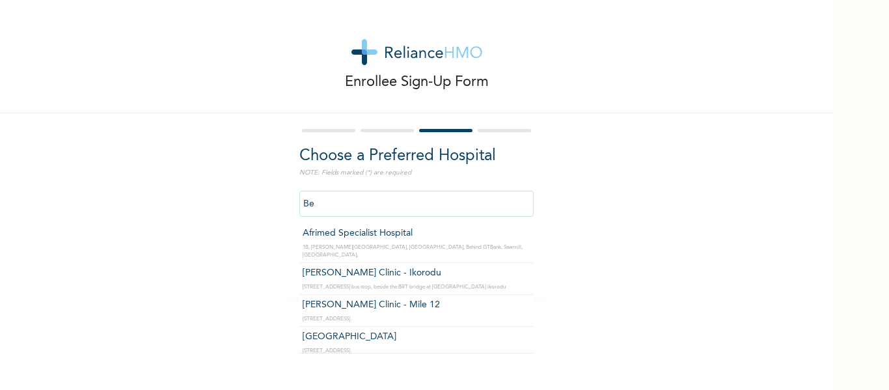
type input "B"
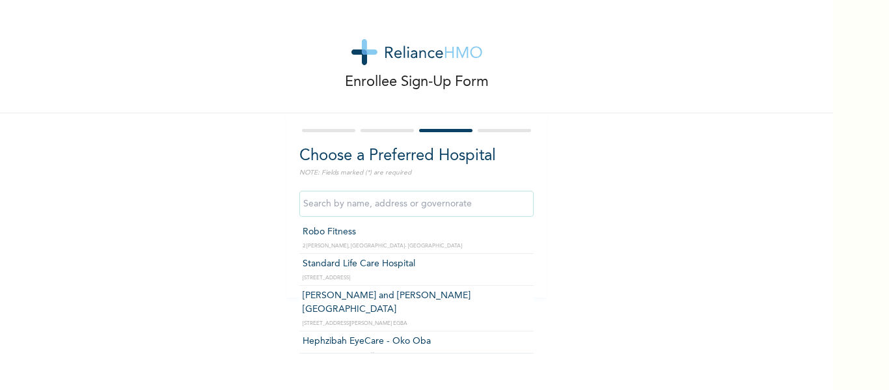
scroll to position [4929, 0]
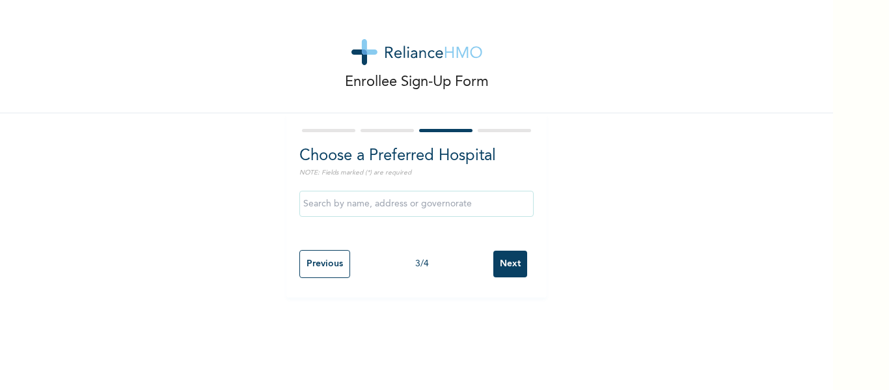
click at [532, 266] on div "Choose a Preferred Hospital NOTE: Fields marked (*) are required Previous 3 / 4…" at bounding box center [416, 205] width 260 height 184
click at [377, 204] on input "text" at bounding box center [416, 204] width 234 height 26
type input "u"
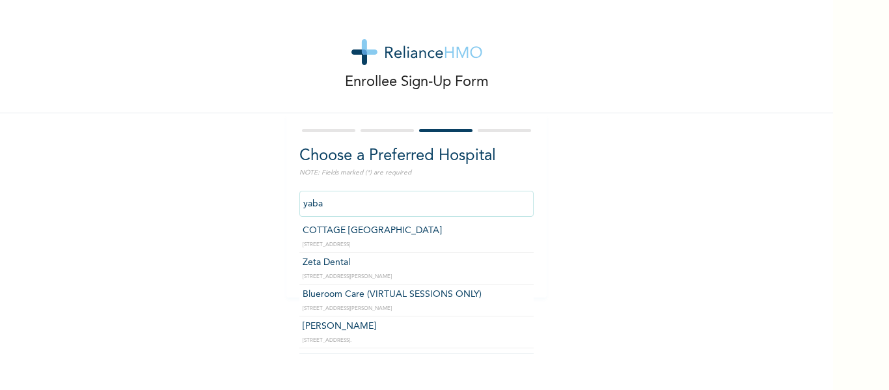
scroll to position [0, 0]
click at [378, 206] on input "yaba" at bounding box center [416, 204] width 234 height 26
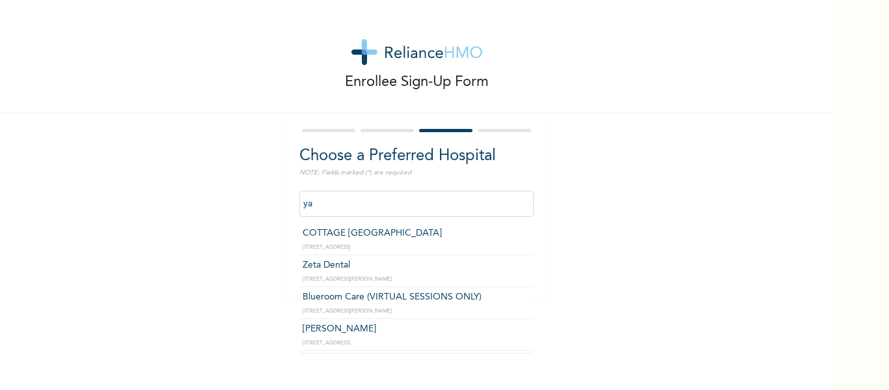
type input "y"
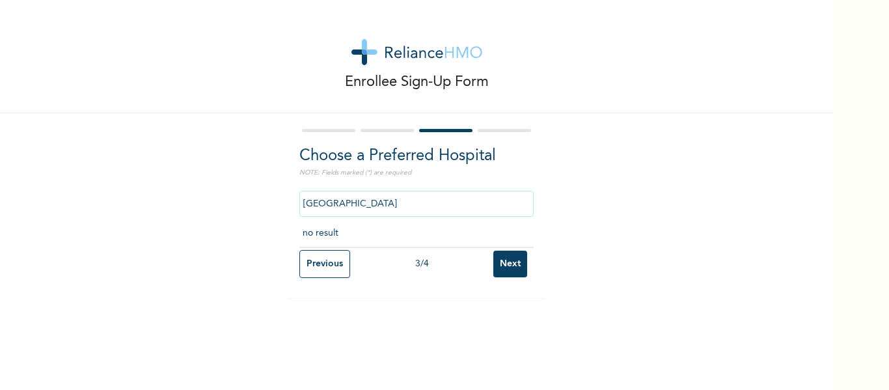
type input "[GEOGRAPHIC_DATA]"
click input "Next" at bounding box center [510, 264] width 34 height 27
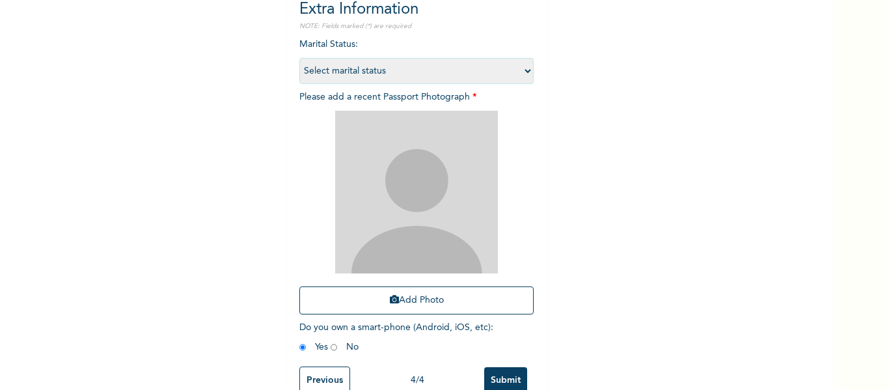
scroll to position [180, 0]
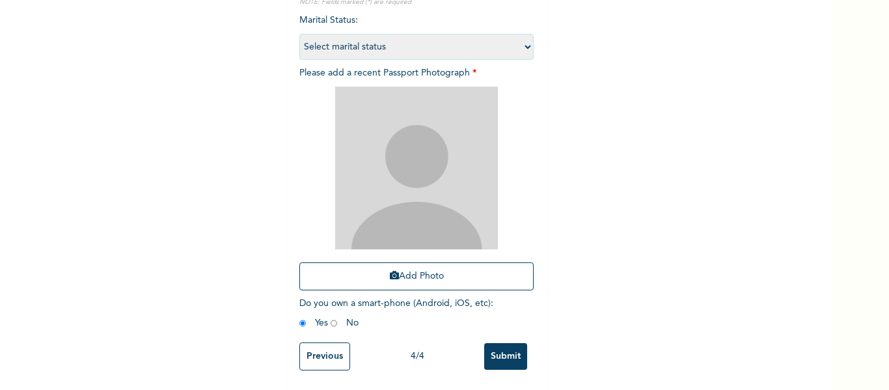
click at [340, 342] on input "Previous" at bounding box center [324, 356] width 51 height 28
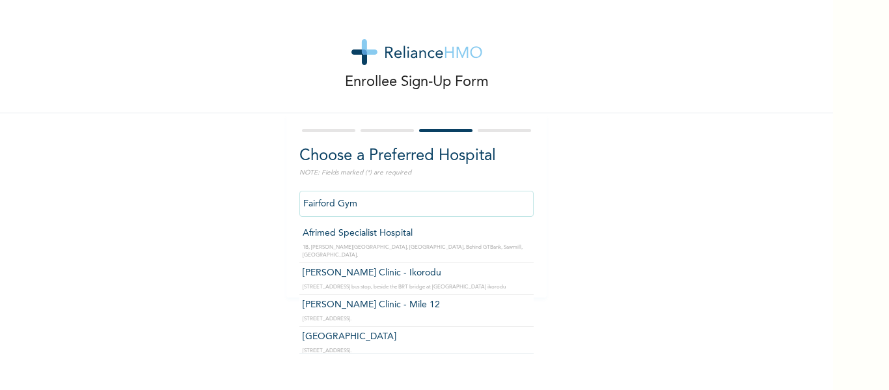
drag, startPoint x: 430, startPoint y: 200, endPoint x: 266, endPoint y: 195, distance: 163.5
click at [266, 195] on div "Enrollee Sign-Up Form Choose a Preferred Hospital NOTE: Fields marked (*) are r…" at bounding box center [416, 148] width 833 height 297
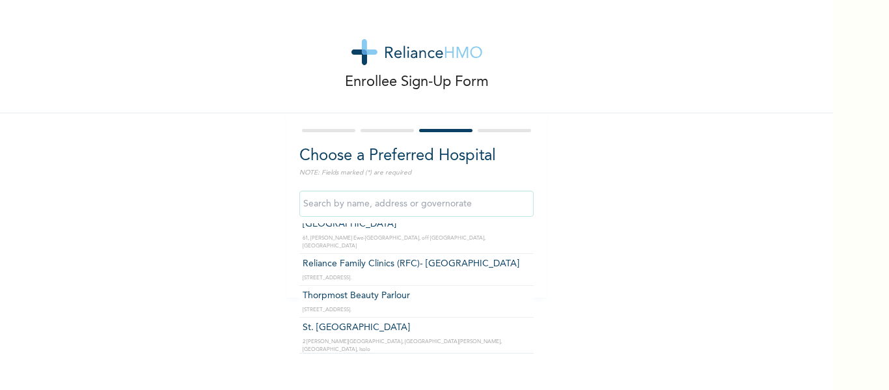
scroll to position [18939, 0]
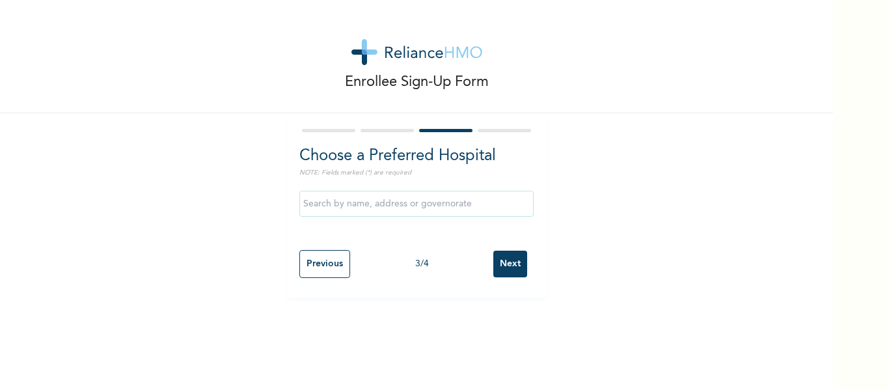
click at [624, 356] on div "Enrollee Sign-Up Form Choose a Preferred Hospital NOTE: Fields marked (*) are r…" at bounding box center [416, 195] width 833 height 390
click at [497, 267] on input "Next" at bounding box center [510, 264] width 34 height 27
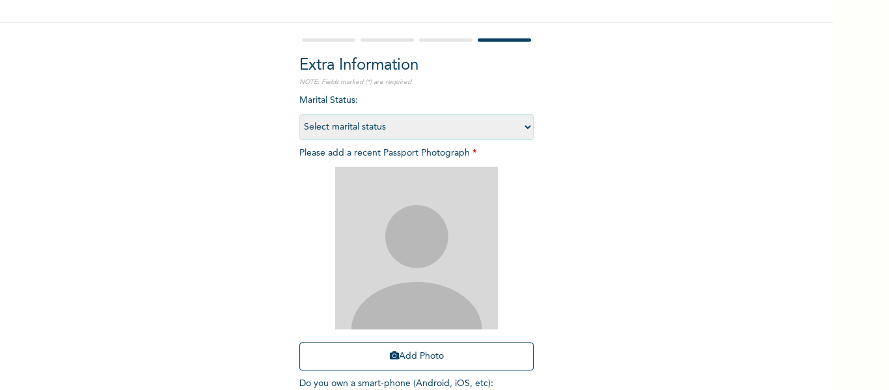
scroll to position [180, 0]
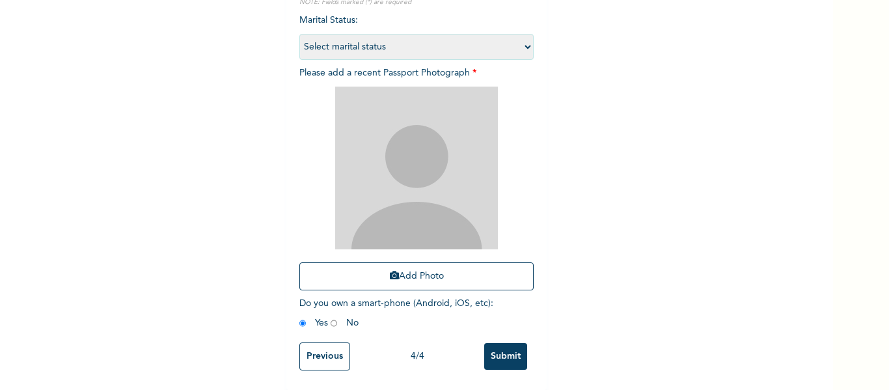
click at [307, 347] on input "Previous" at bounding box center [324, 356] width 51 height 28
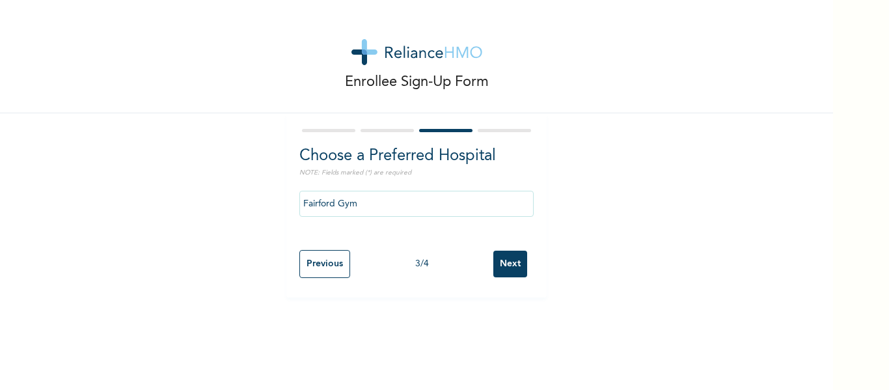
drag, startPoint x: 415, startPoint y: 186, endPoint x: 392, endPoint y: 200, distance: 26.9
click at [392, 200] on div "Fairford Gym" at bounding box center [416, 203] width 234 height 39
click at [392, 201] on input "Fairford Gym" at bounding box center [416, 204] width 234 height 26
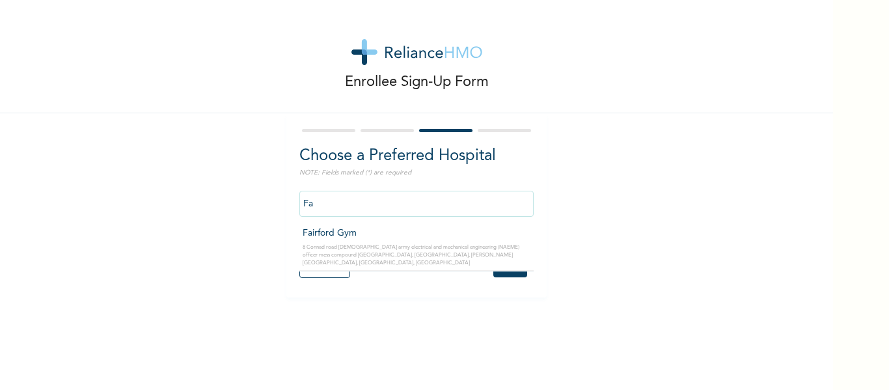
type input "F"
type input "s"
type input "big gym"
click input "Next" at bounding box center [510, 264] width 34 height 27
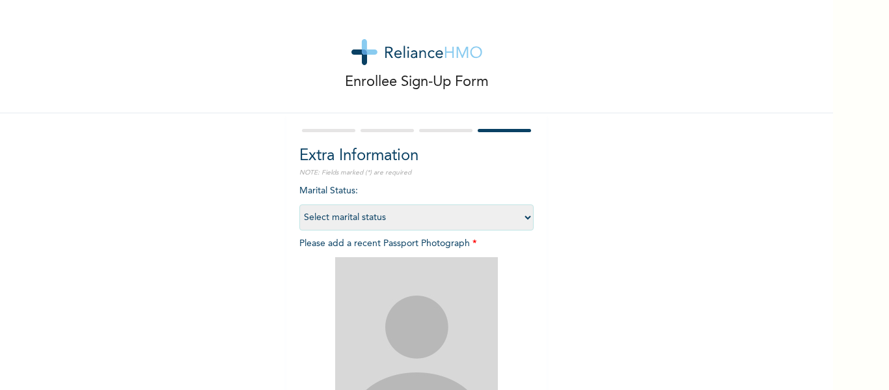
click at [450, 130] on div at bounding box center [445, 130] width 53 height 3
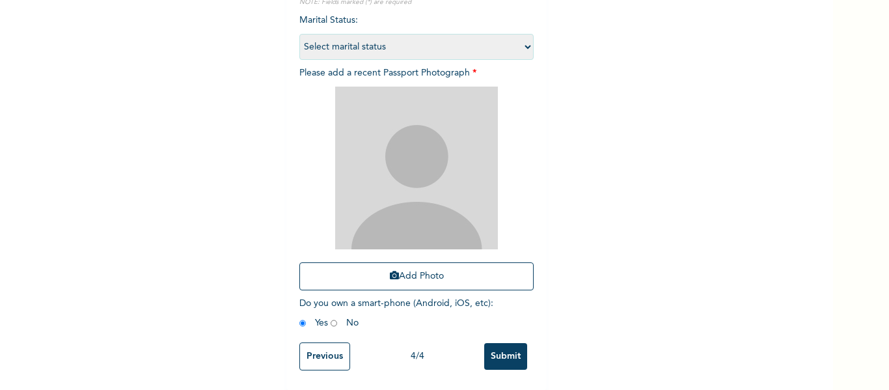
scroll to position [178, 0]
click at [316, 346] on input "Previous" at bounding box center [324, 356] width 51 height 28
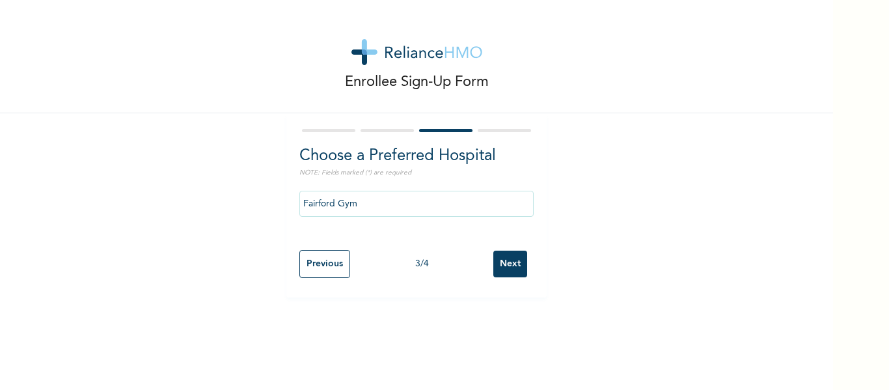
click at [366, 215] on input "Fairford Gym" at bounding box center [416, 204] width 234 height 26
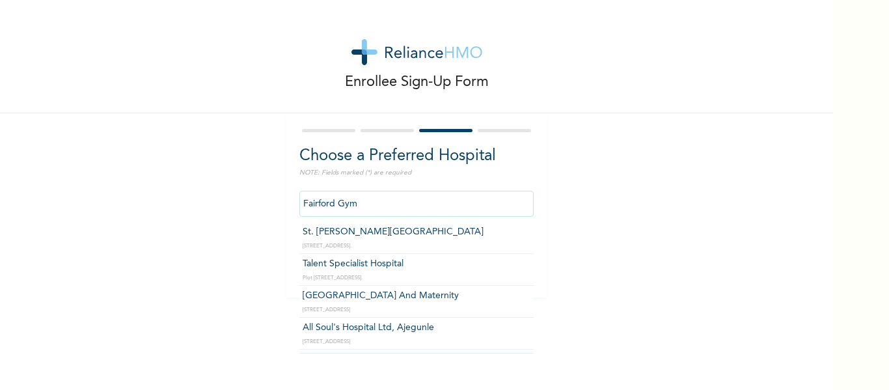
scroll to position [757, 0]
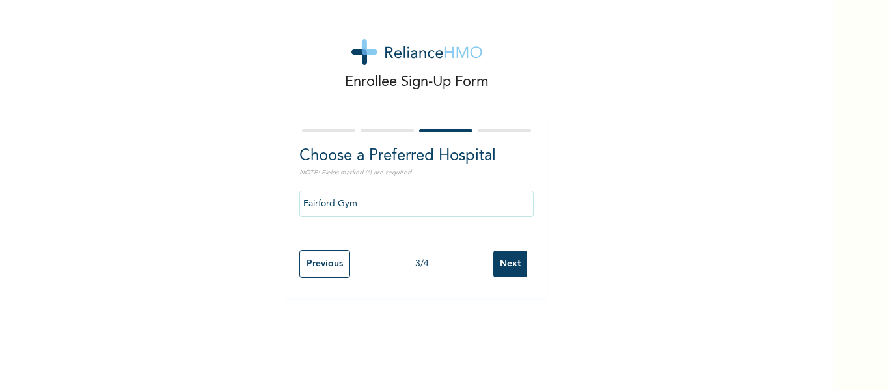
click at [551, 90] on div "Enrollee Sign-Up Form" at bounding box center [416, 56] width 833 height 113
click at [361, 208] on input "Fairford Gym" at bounding box center [416, 204] width 234 height 26
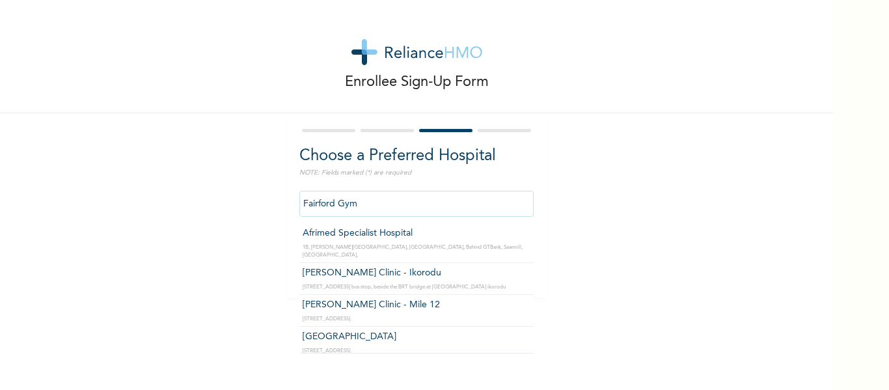
click at [361, 208] on input "Fairford Gym" at bounding box center [416, 204] width 234 height 26
drag, startPoint x: 411, startPoint y: 137, endPoint x: 576, endPoint y: 244, distance: 196.8
click at [517, 174] on div "Choose a Preferred Hospital NOTE: Fields marked (*) are required [GEOGRAPHIC_DA…" at bounding box center [416, 193] width 234 height 99
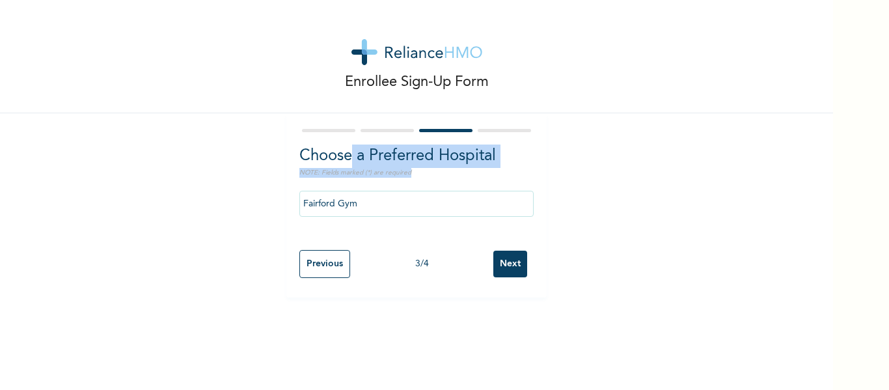
click at [445, 207] on input "Fairford Gym" at bounding box center [416, 204] width 234 height 26
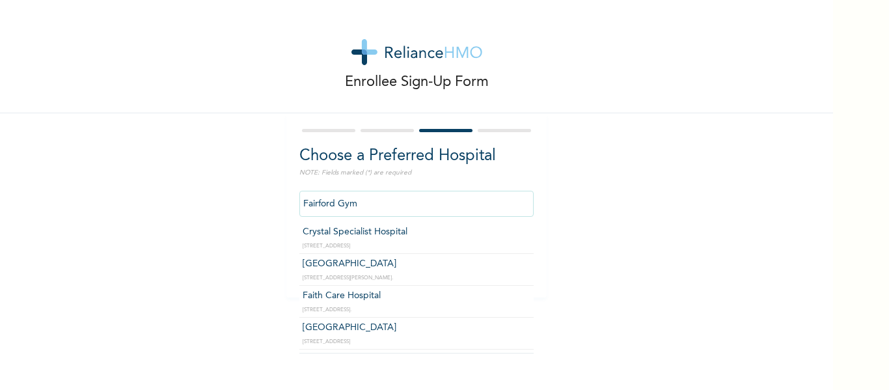
scroll to position [210, 0]
click at [708, 14] on div "Enrollee Sign-Up Form" at bounding box center [416, 56] width 833 height 113
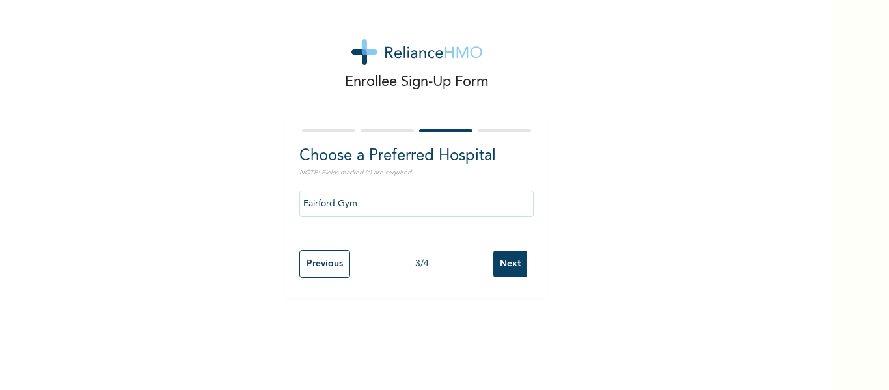
click at [459, 200] on input "Fairford Gym" at bounding box center [416, 204] width 234 height 26
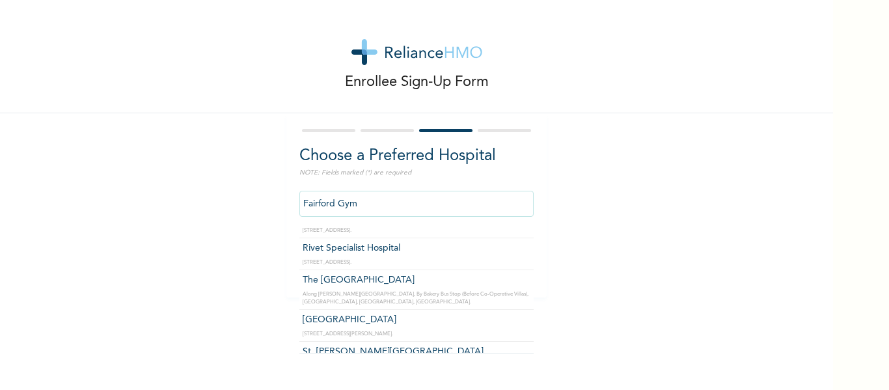
scroll to position [638, 0]
click at [663, 30] on div "Enrollee Sign-Up Form" at bounding box center [416, 56] width 833 height 113
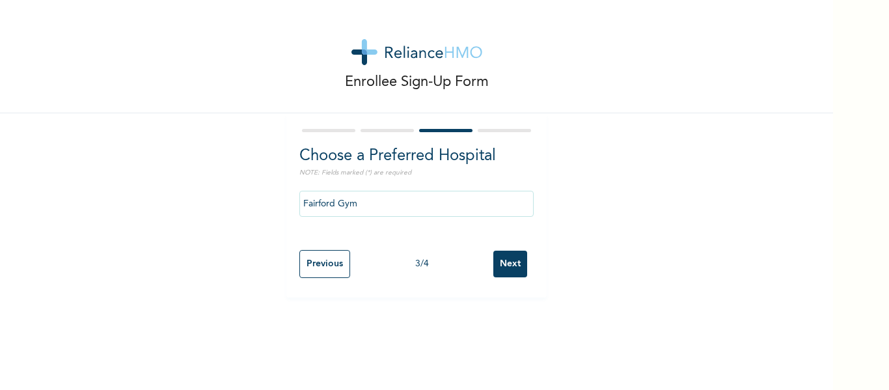
click at [396, 193] on input "Fairford Gym" at bounding box center [416, 204] width 234 height 26
click at [446, 305] on div "Enrollee Sign-Up Form Choose a Preferred Hospital NOTE: Fields marked (*) are r…" at bounding box center [416, 195] width 833 height 390
click at [465, 209] on input "[PERSON_NAME] Clinic - Mile 12" at bounding box center [416, 204] width 234 height 26
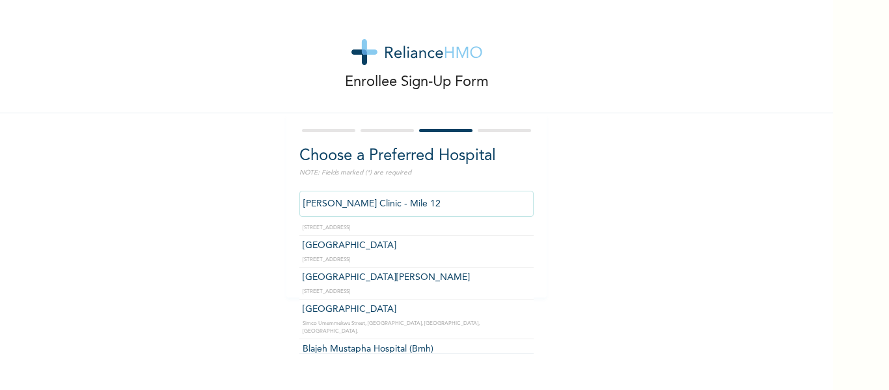
scroll to position [870, 0]
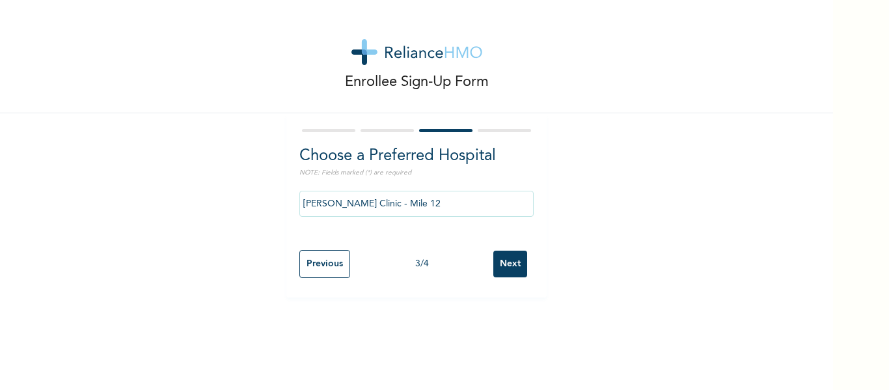
click at [388, 200] on input "[PERSON_NAME] Clinic - Mile 12" at bounding box center [416, 204] width 234 height 26
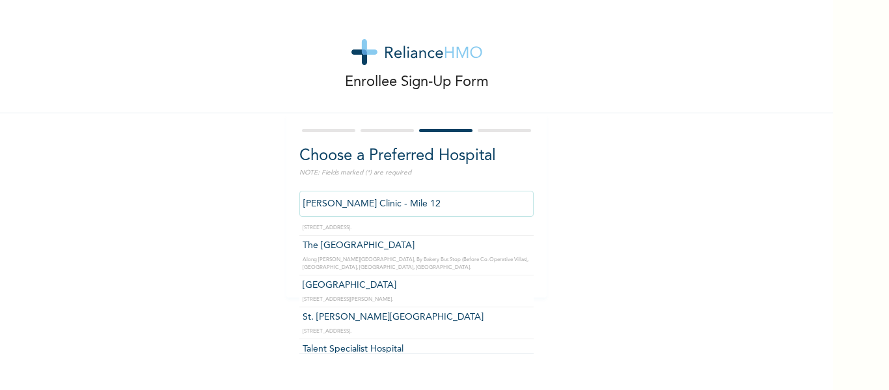
scroll to position [704, 0]
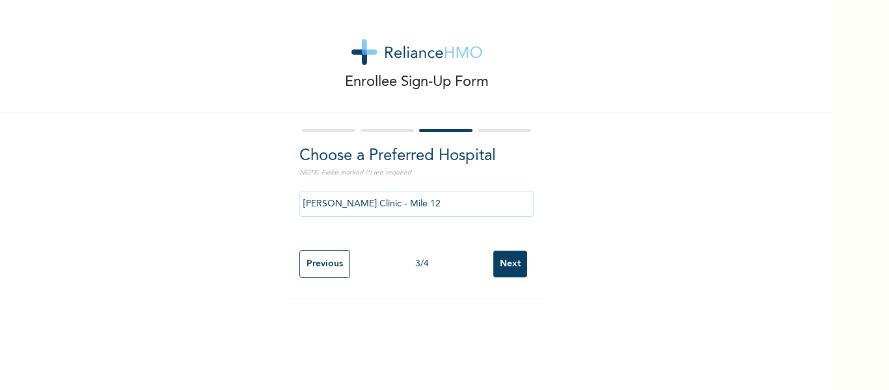
click at [374, 200] on input "[PERSON_NAME] Clinic - Mile 12" at bounding box center [416, 204] width 234 height 26
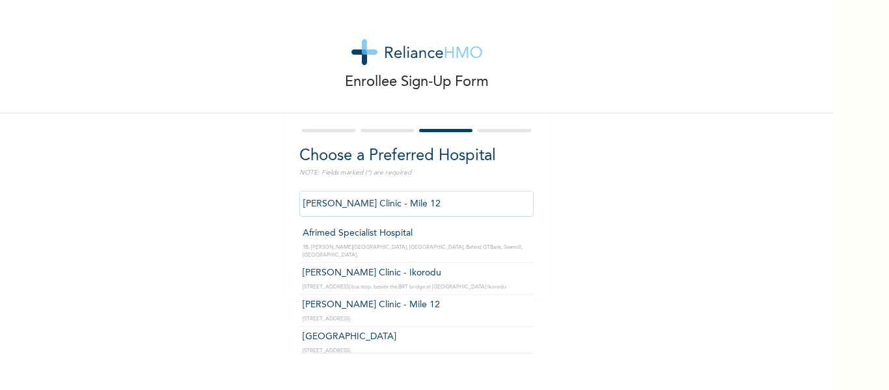
click at [409, 208] on input "[PERSON_NAME] Clinic - Mile 12" at bounding box center [416, 204] width 234 height 26
click at [679, 213] on div "Enrollee Sign-Up Form Choose a Preferred Hospital NOTE: Fields marked (*) are r…" at bounding box center [416, 148] width 833 height 297
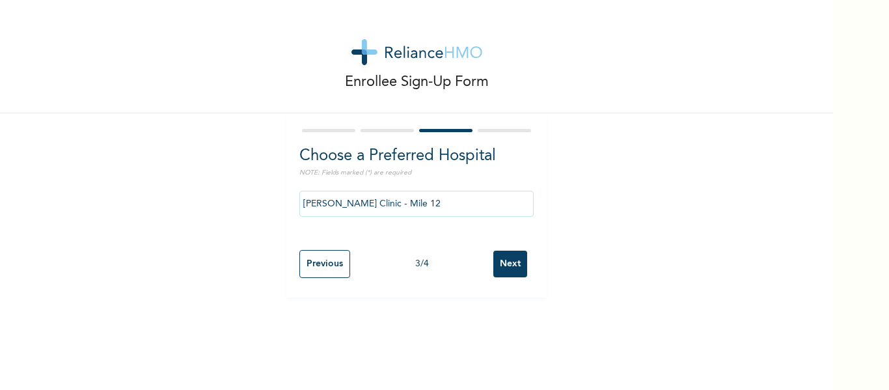
click at [447, 213] on input "[PERSON_NAME] Clinic - Mile 12" at bounding box center [416, 204] width 234 height 26
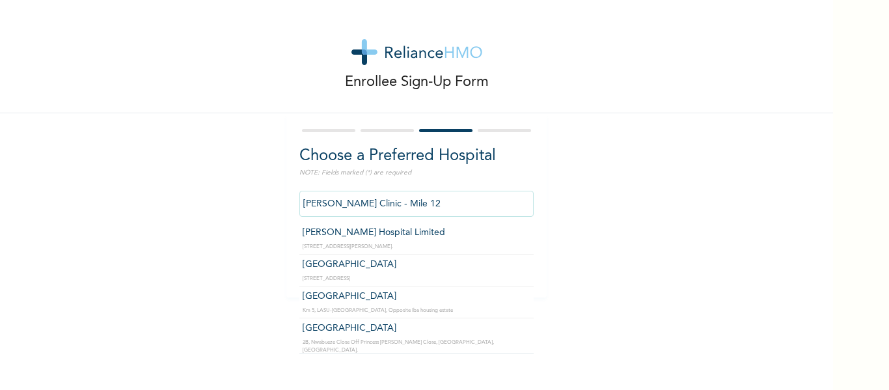
scroll to position [1429, 0]
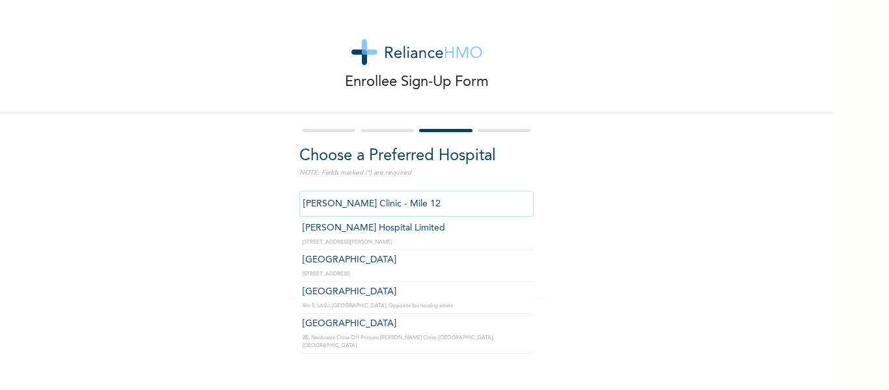
click at [664, 197] on div "Enrollee Sign-Up Form Choose a Preferred Hospital NOTE: Fields marked (*) are r…" at bounding box center [416, 148] width 833 height 297
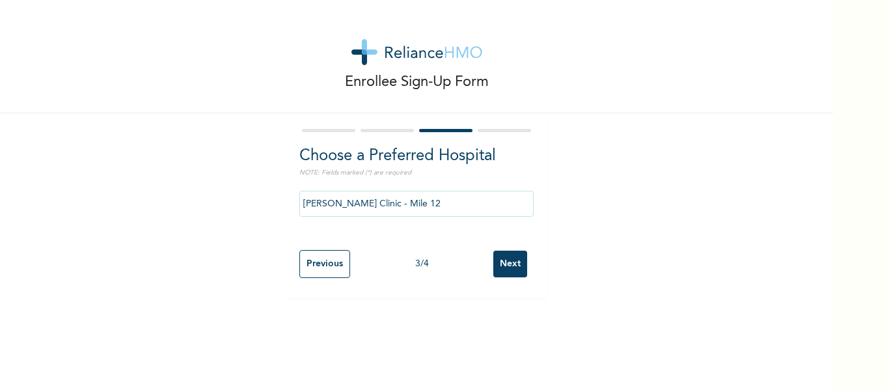
click at [467, 206] on input "[PERSON_NAME] Clinic - Mile 12" at bounding box center [416, 204] width 234 height 26
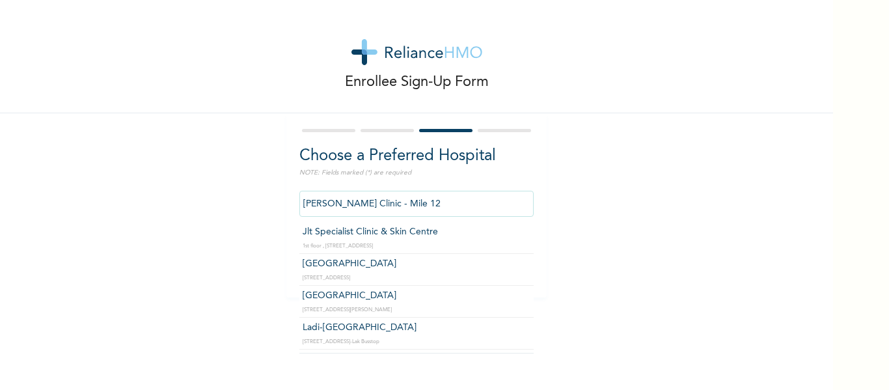
scroll to position [1628, 0]
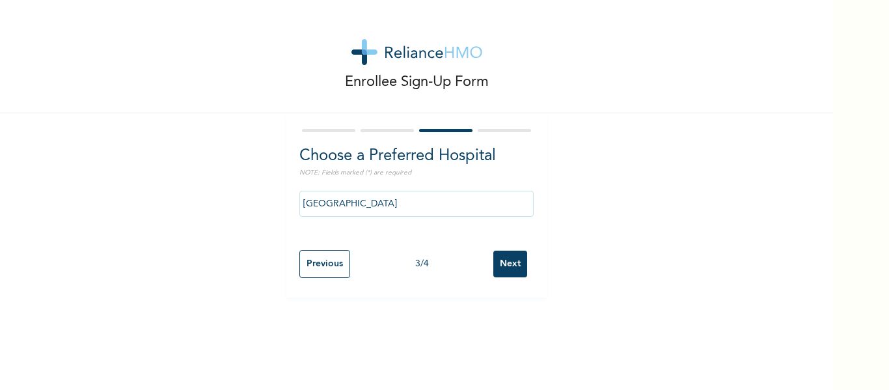
click at [463, 204] on input "[GEOGRAPHIC_DATA]" at bounding box center [416, 204] width 234 height 26
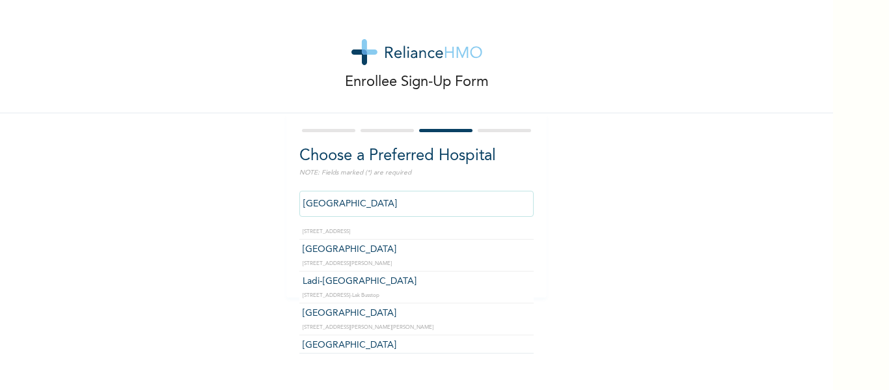
scroll to position [1681, 0]
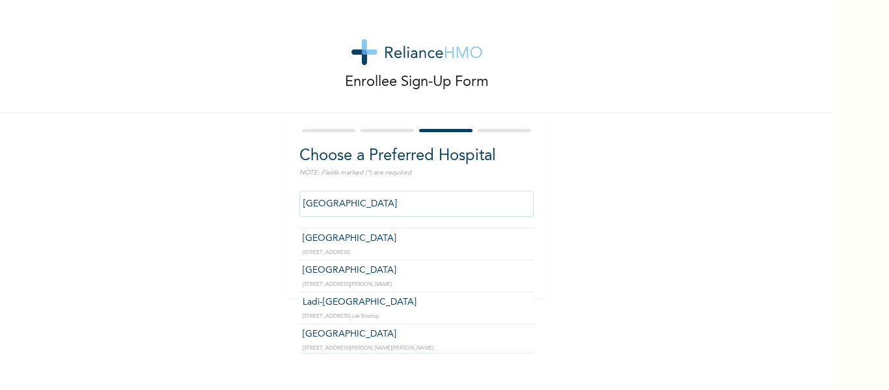
type input "Ladi-[GEOGRAPHIC_DATA]"
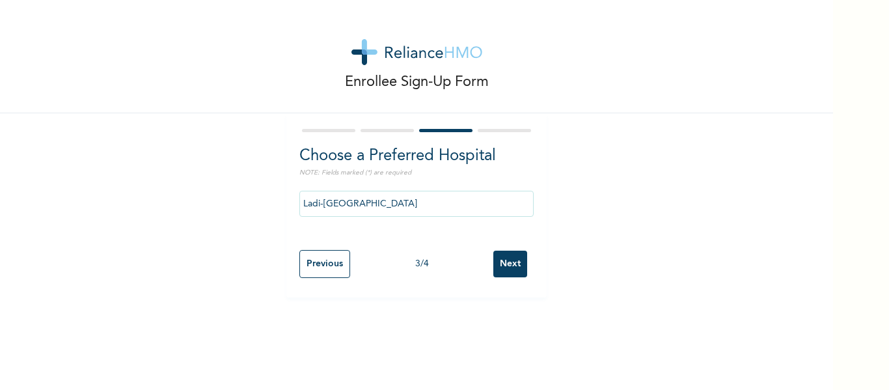
click at [515, 266] on input "Next" at bounding box center [510, 264] width 34 height 27
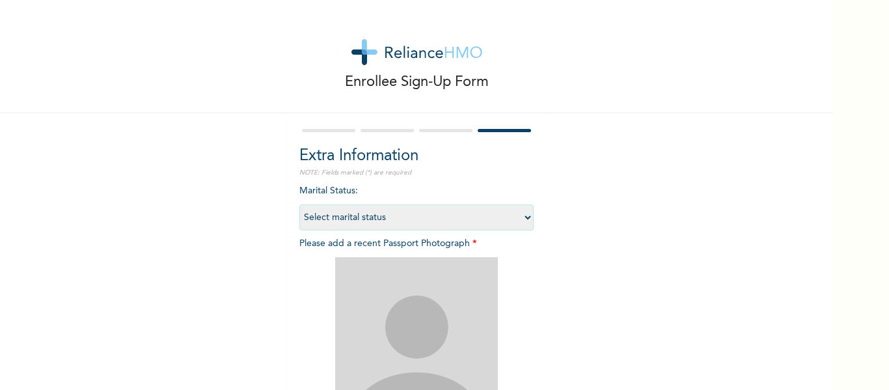
click at [461, 220] on select "Select marital status [DEMOGRAPHIC_DATA] Married [DEMOGRAPHIC_DATA] Widow/[DEMO…" at bounding box center [416, 217] width 234 height 26
select select "1"
click at [299, 204] on select "Select marital status [DEMOGRAPHIC_DATA] Married [DEMOGRAPHIC_DATA] Widow/[DEMO…" at bounding box center [416, 217] width 234 height 26
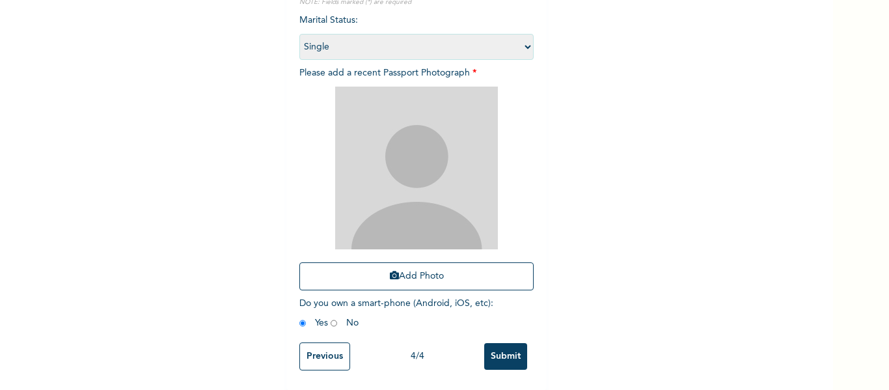
scroll to position [180, 0]
click at [502, 351] on input "Submit" at bounding box center [505, 356] width 43 height 27
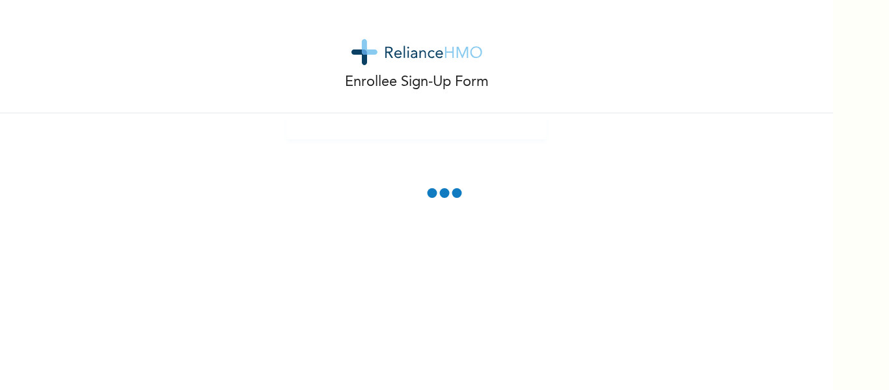
scroll to position [107, 0]
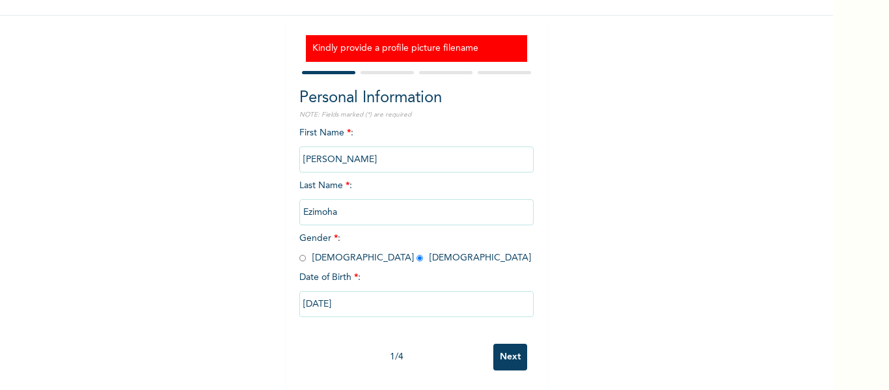
click at [507, 354] on input "Next" at bounding box center [510, 357] width 34 height 27
select select "25"
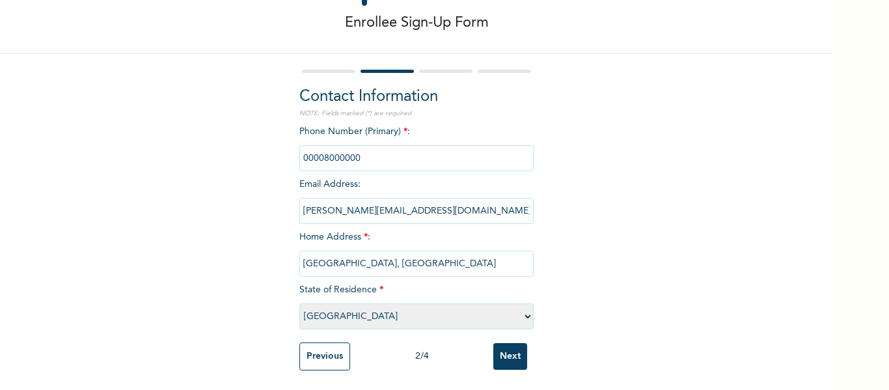
scroll to position [69, 0]
click at [508, 350] on input "Next" at bounding box center [510, 356] width 34 height 27
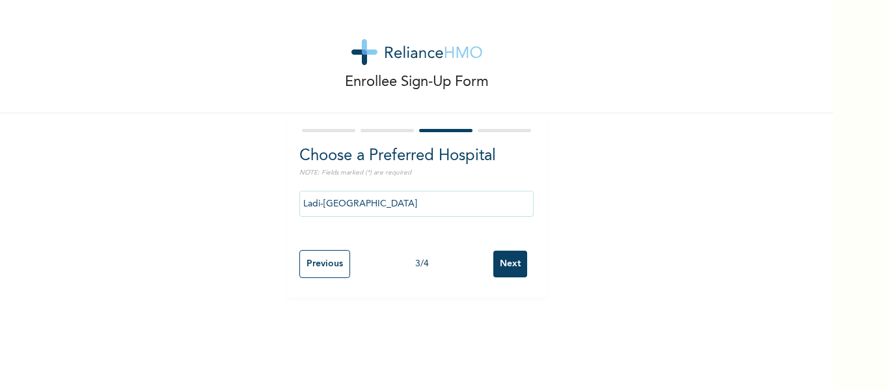
scroll to position [0, 0]
click at [323, 260] on input "Previous" at bounding box center [324, 264] width 51 height 28
select select "25"
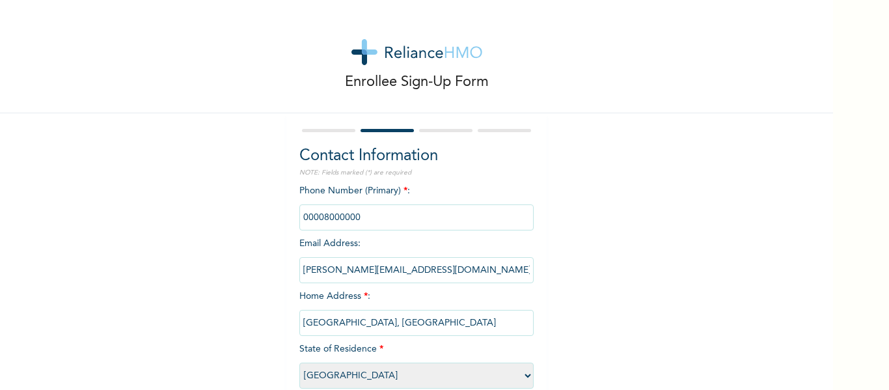
click at [392, 281] on input "[PERSON_NAME][EMAIL_ADDRESS][DOMAIN_NAME]" at bounding box center [416, 270] width 234 height 26
click at [452, 259] on input "[PERSON_NAME][EMAIL_ADDRESS][DOMAIN_NAME]" at bounding box center [416, 270] width 234 height 26
click at [448, 260] on input "[PERSON_NAME][EMAIL_ADDRESS][DOMAIN_NAME]" at bounding box center [416, 270] width 234 height 26
click at [459, 280] on input "[PERSON_NAME][EMAIL_ADDRESS][DOMAIN_NAME]" at bounding box center [416, 270] width 234 height 26
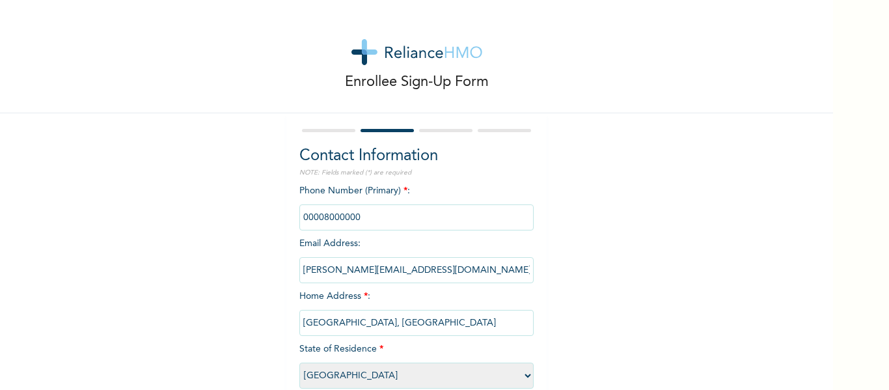
click at [465, 274] on input "[PERSON_NAME][EMAIL_ADDRESS][DOMAIN_NAME]" at bounding box center [416, 270] width 234 height 26
click at [456, 333] on input "[GEOGRAPHIC_DATA], [GEOGRAPHIC_DATA]" at bounding box center [416, 323] width 234 height 26
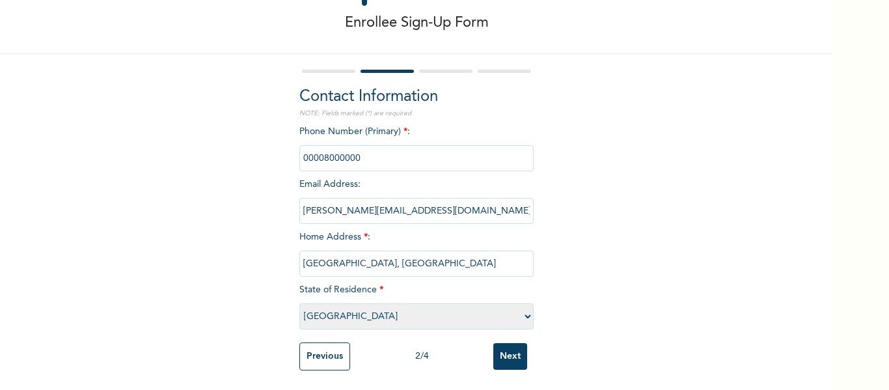
scroll to position [69, 0]
click at [517, 348] on input "Next" at bounding box center [510, 356] width 34 height 27
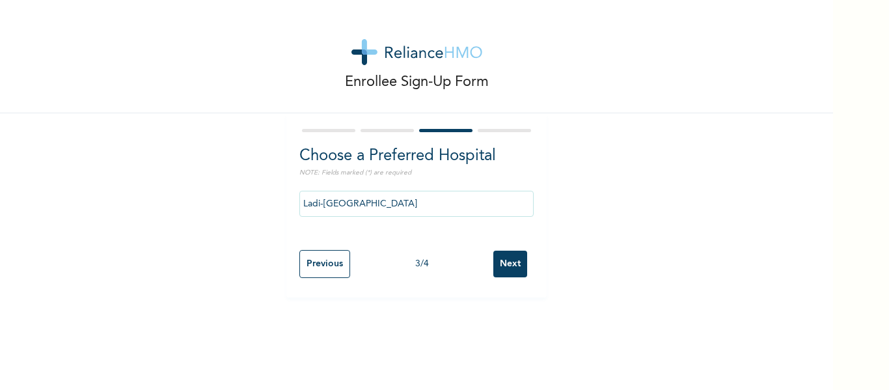
click at [519, 264] on input "Next" at bounding box center [510, 264] width 34 height 27
select select "1"
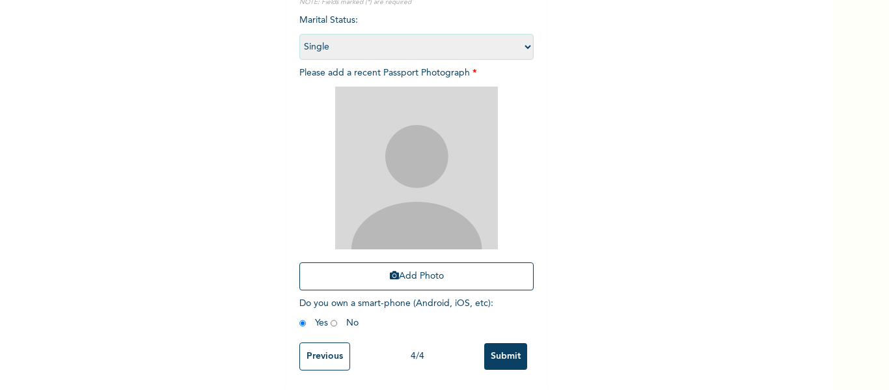
scroll to position [180, 0]
click at [414, 226] on img at bounding box center [416, 168] width 163 height 163
drag, startPoint x: 414, startPoint y: 226, endPoint x: 432, endPoint y: 260, distance: 37.9
click at [432, 262] on button "Add Photo" at bounding box center [416, 276] width 234 height 28
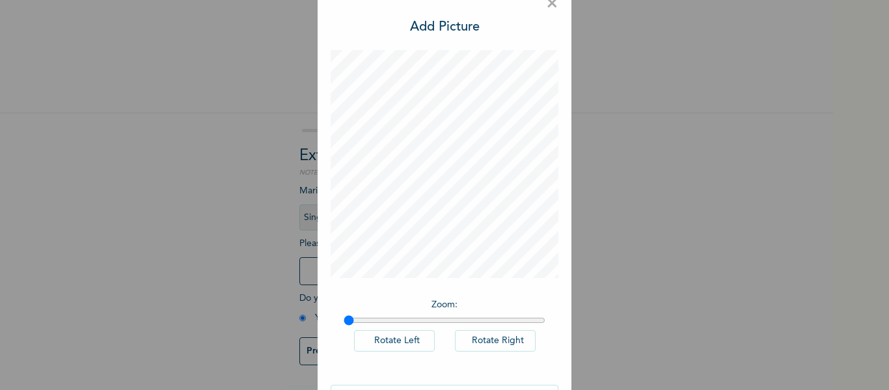
scroll to position [64, 0]
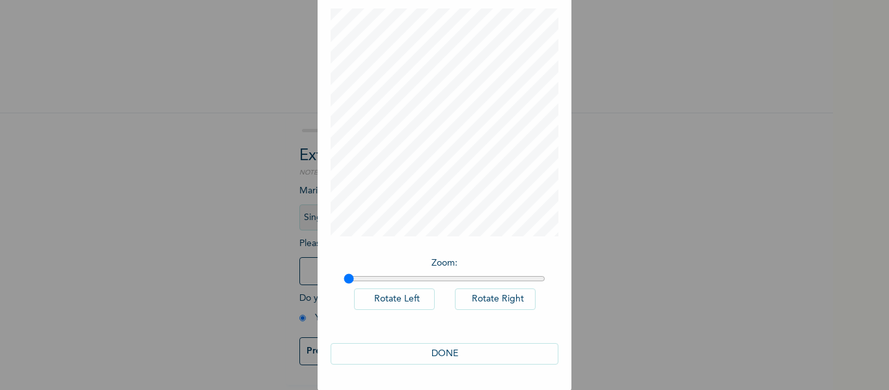
click at [452, 352] on button "DONE" at bounding box center [445, 353] width 228 height 21
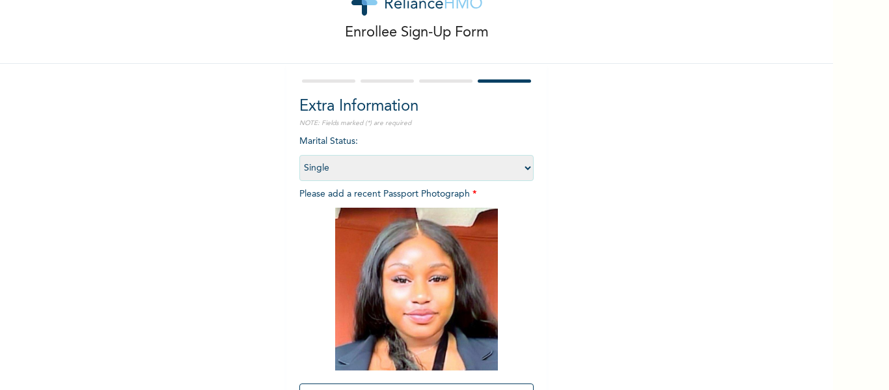
scroll to position [180, 0]
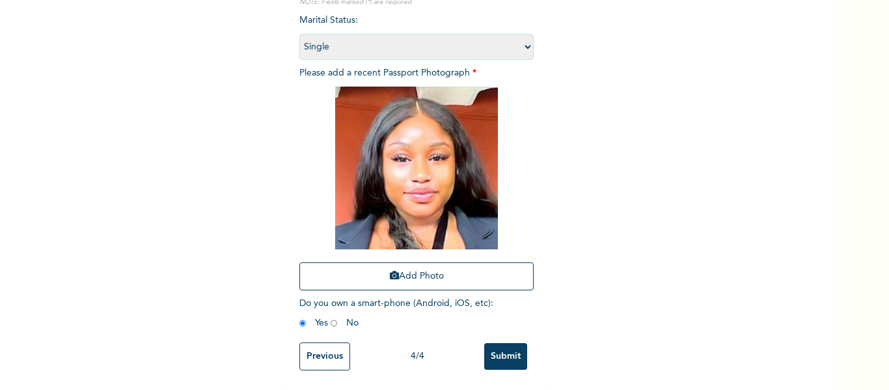
click at [506, 346] on input "Submit" at bounding box center [505, 356] width 43 height 27
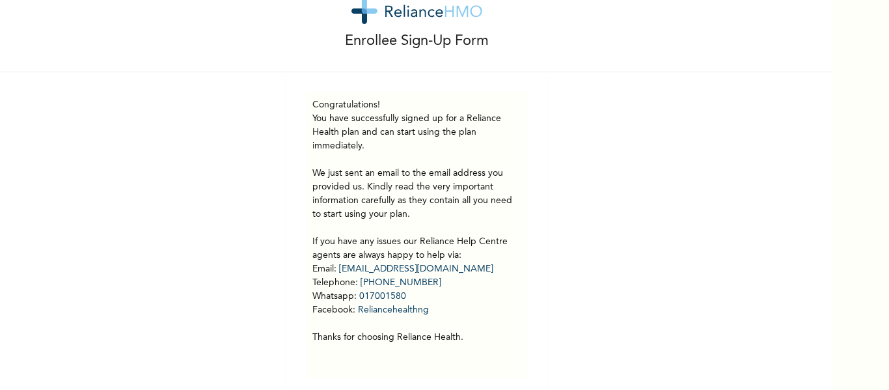
scroll to position [42, 0]
click at [833, 174] on div "Enrollee Sign-Up Form Congratulations! You have successfully signed up for a Re…" at bounding box center [444, 195] width 889 height 390
click at [833, 173] on div "Enrollee Sign-Up Form Congratulations! You have successfully signed up for a Re…" at bounding box center [444, 195] width 889 height 390
click at [833, 174] on div "Enrollee Sign-Up Form Congratulations! You have successfully signed up for a Re…" at bounding box center [444, 195] width 889 height 390
